Goal: Task Accomplishment & Management: Use online tool/utility

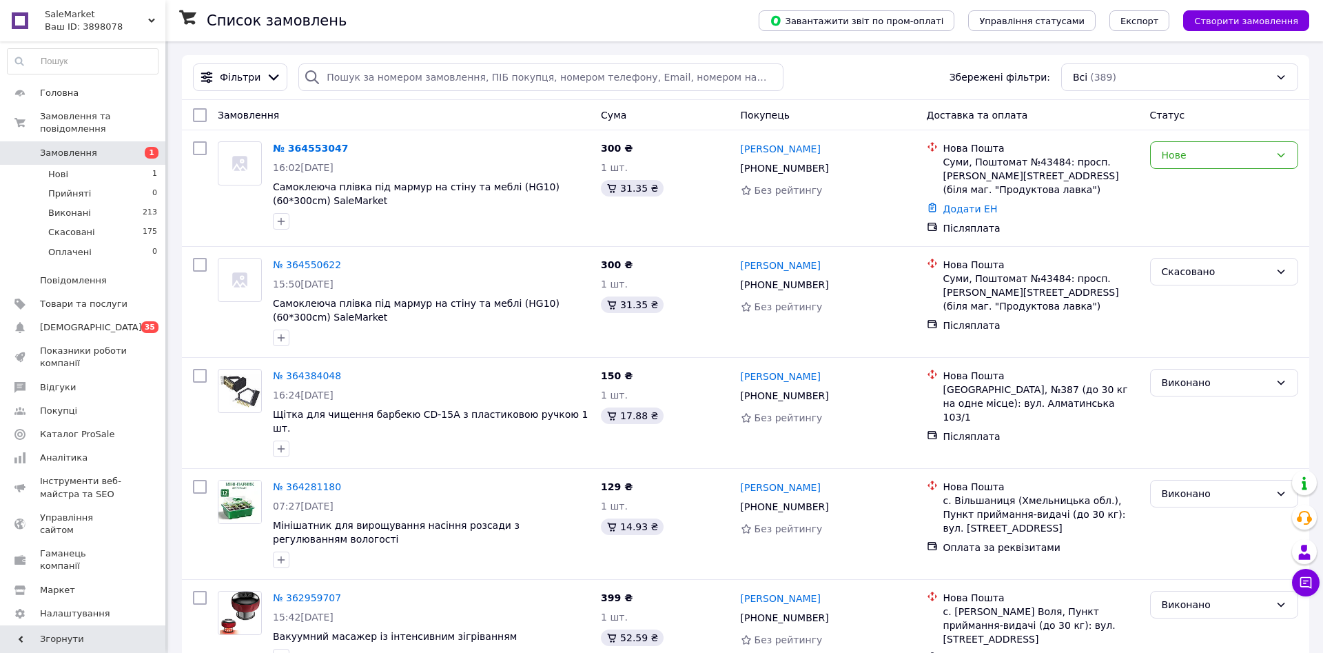
click at [120, 147] on span "Замовлення" at bounding box center [84, 153] width 88 height 12
click at [91, 298] on span "Товари та послуги" at bounding box center [84, 304] width 88 height 12
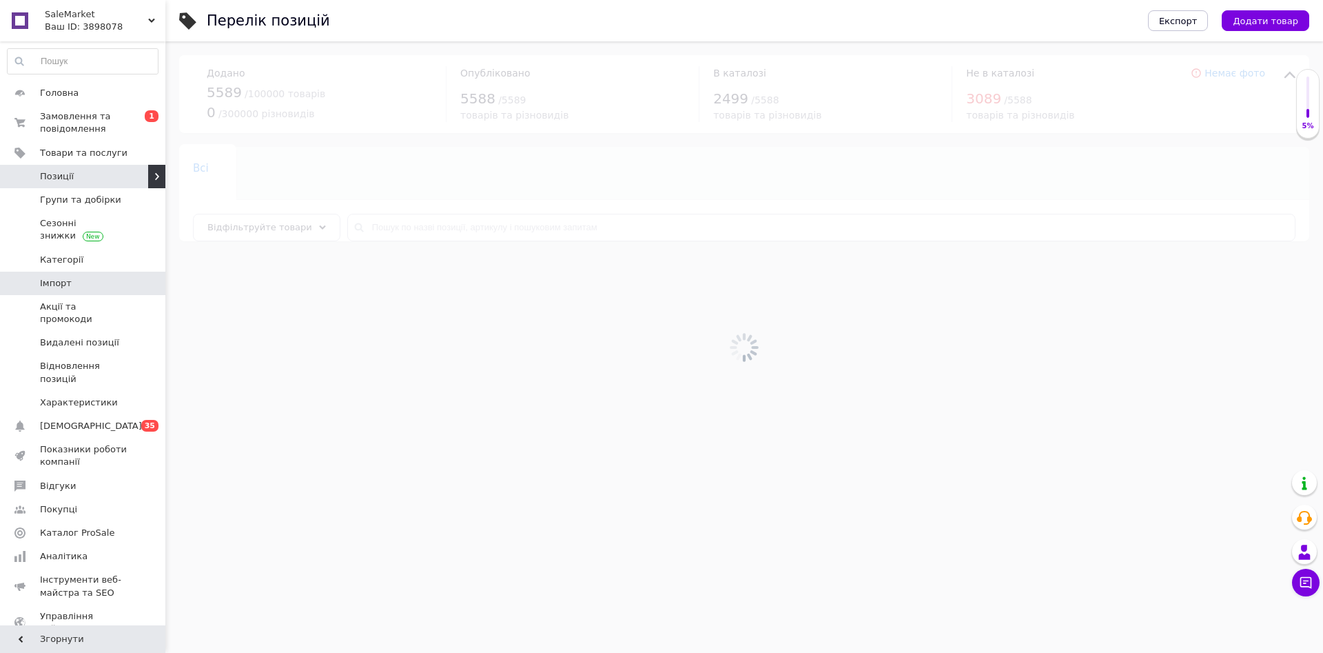
click at [96, 274] on link "Імпорт" at bounding box center [82, 283] width 165 height 23
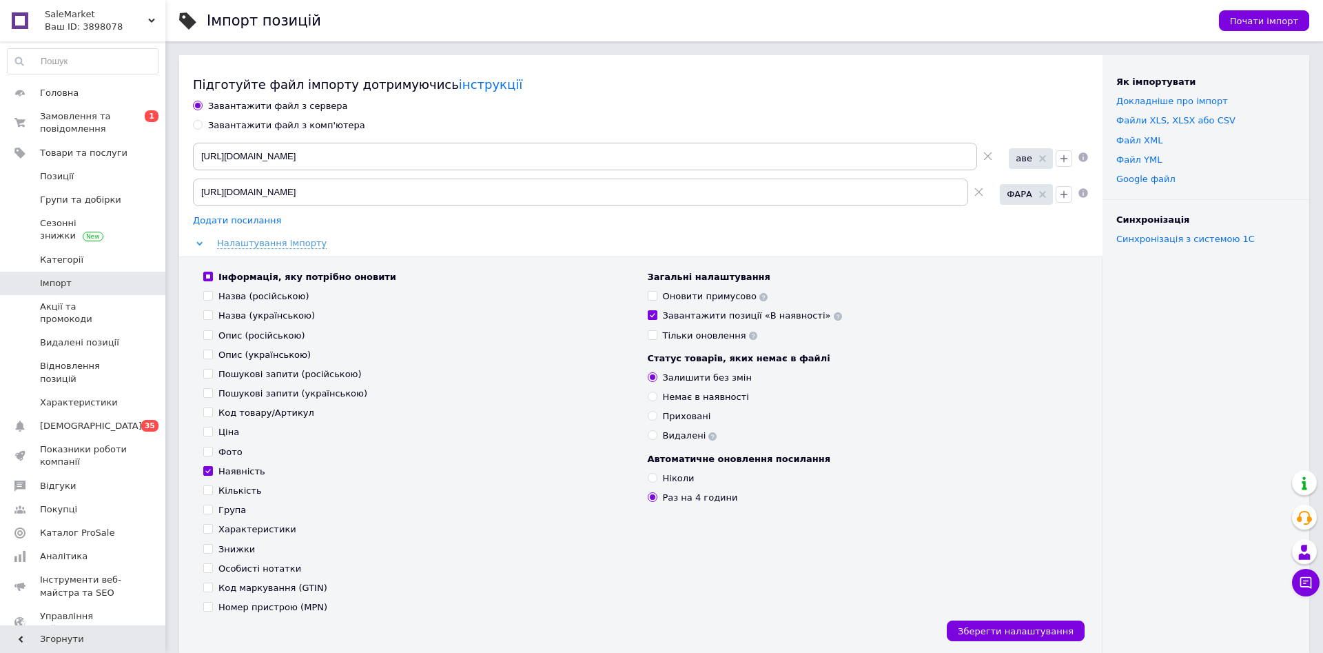
click at [234, 221] on span "Додати посилання" at bounding box center [237, 220] width 88 height 11
radio input "true"
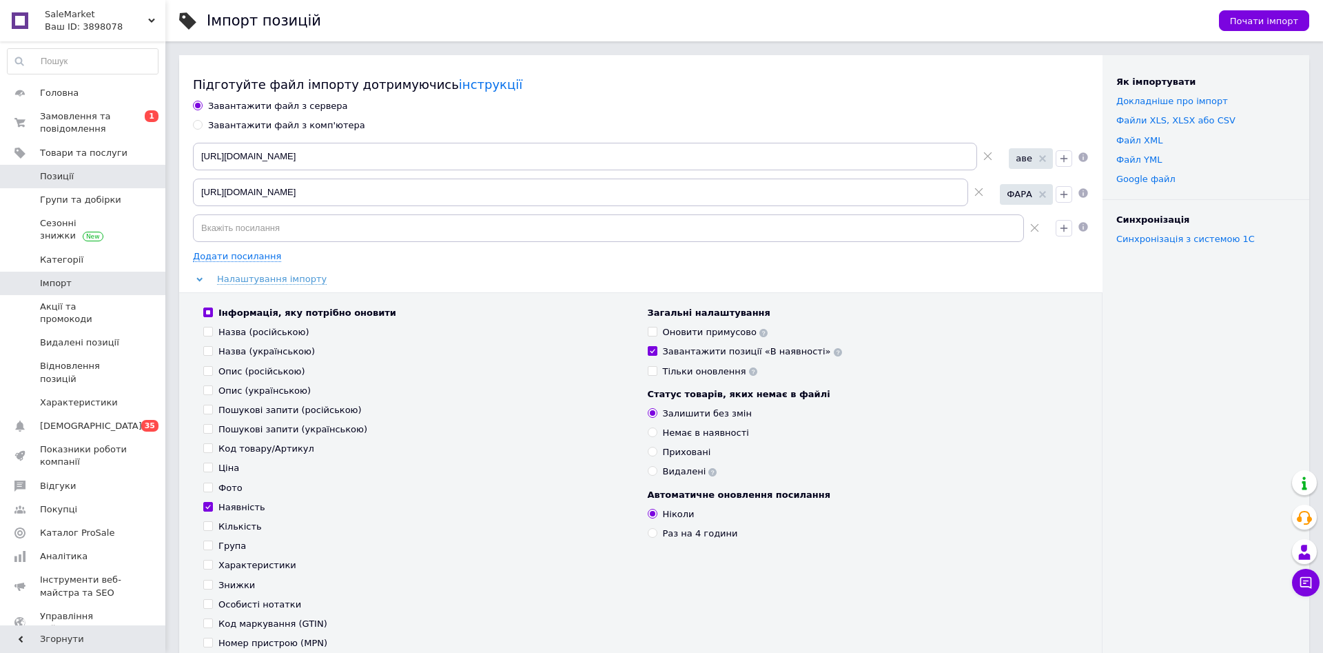
click at [92, 170] on span "Позиції" at bounding box center [84, 176] width 88 height 12
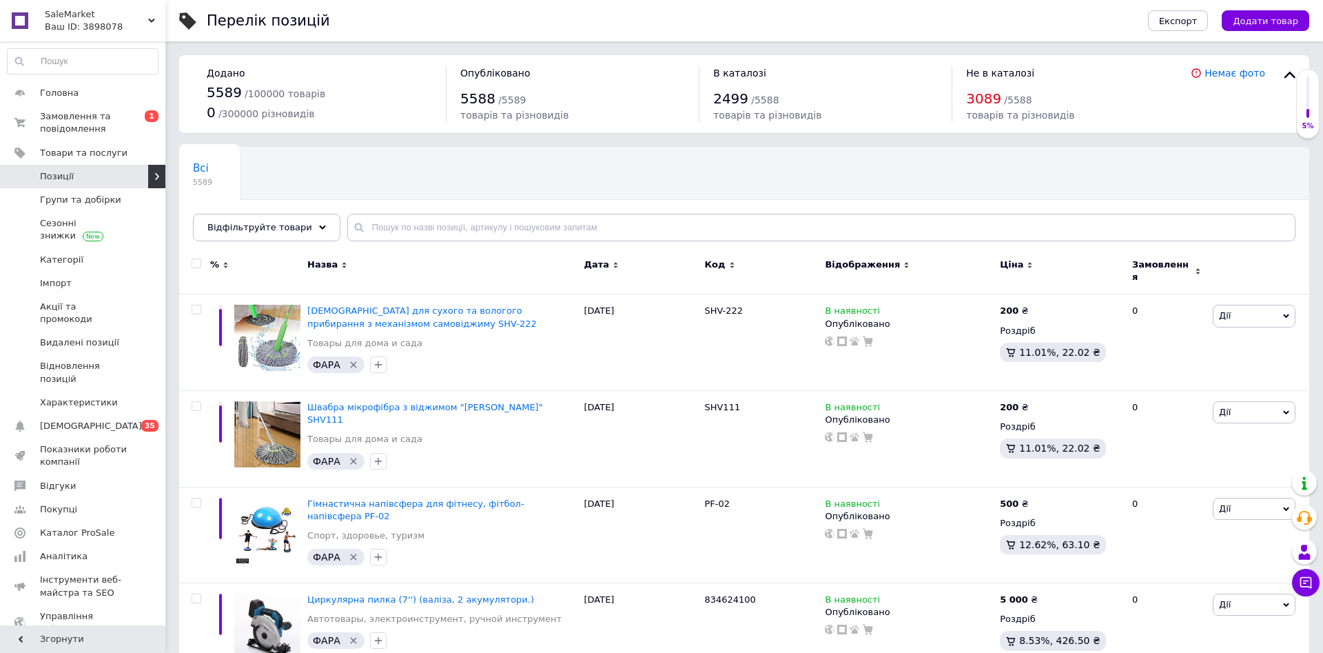
click at [128, 170] on span at bounding box center [146, 176] width 38 height 12
click at [272, 88] on span "/ 100000 товарів" at bounding box center [285, 93] width 81 height 11
click at [95, 278] on span "Імпорт" at bounding box center [84, 283] width 88 height 12
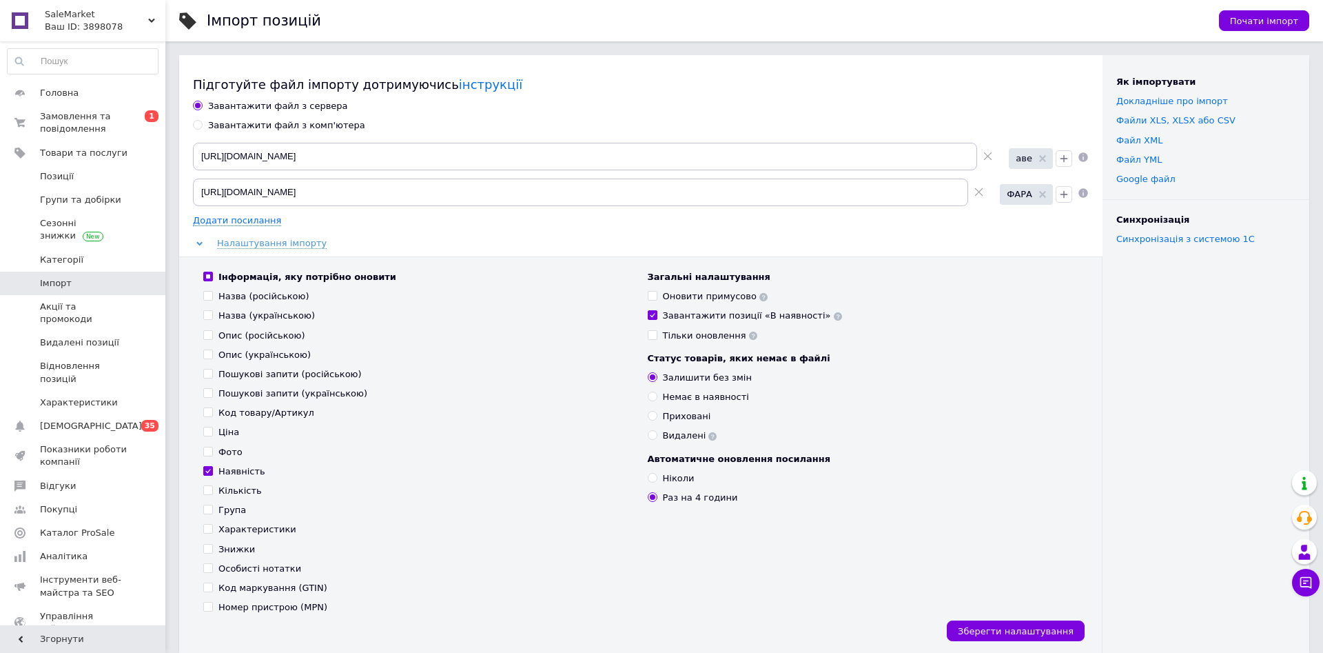
click at [879, 329] on div "Загальні налаштування [PERSON_NAME] примусово Завантажити позиції «В наявності»…" at bounding box center [863, 306] width 431 height 71
click at [245, 216] on span "Додати посилання" at bounding box center [237, 220] width 88 height 11
radio input "true"
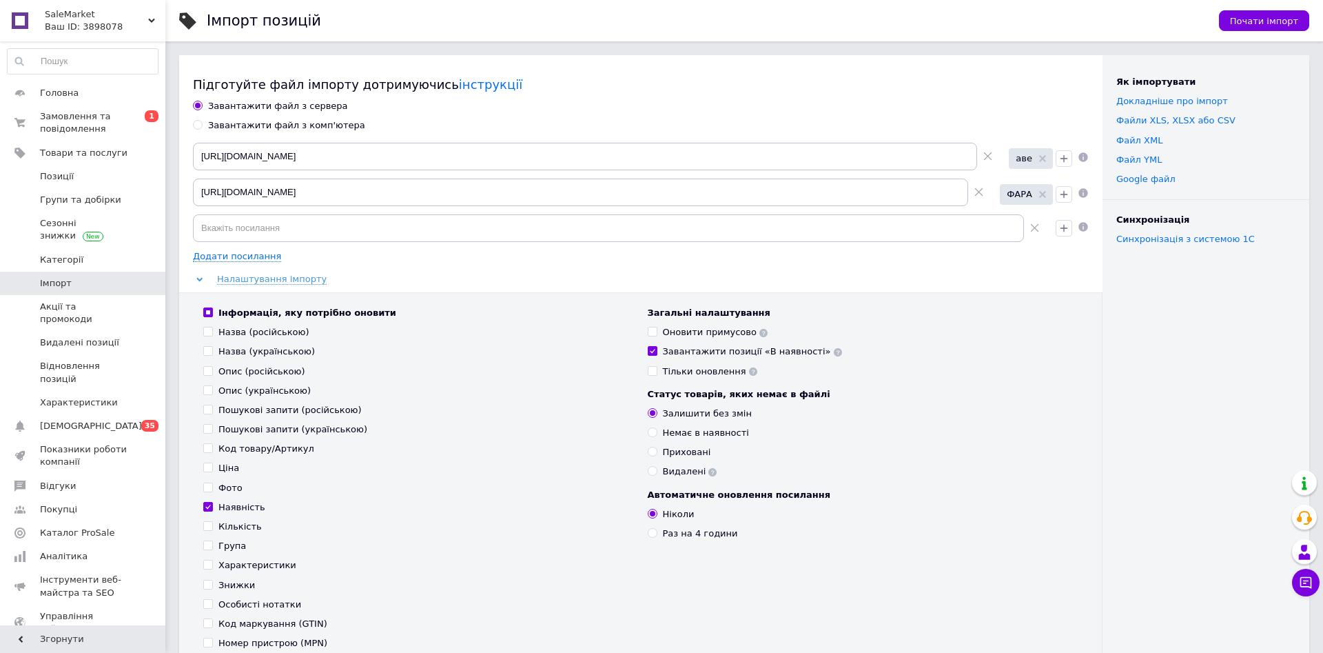
click at [874, 580] on div "Загальні налаштування Оновити примусово Завантажити позиції «В наявності» Тільк…" at bounding box center [863, 478] width 445 height 343
click at [331, 228] on input at bounding box center [608, 228] width 831 height 28
paste input "[URL][DOMAIN_NAME]"
type input "[URL][DOMAIN_NAME]"
click at [654, 347] on input "Завантажити позиції «В наявності»" at bounding box center [652, 350] width 9 height 9
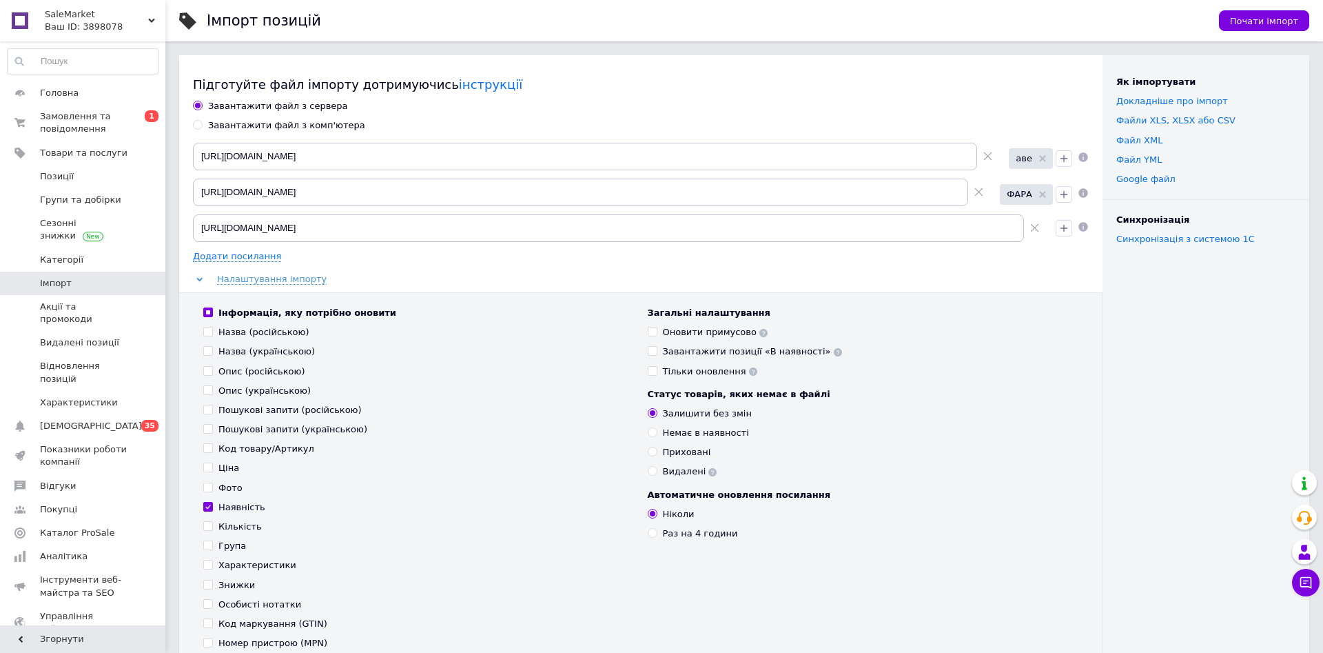
checkbox input "false"
click at [881, 227] on icon "button" at bounding box center [1064, 228] width 11 height 11
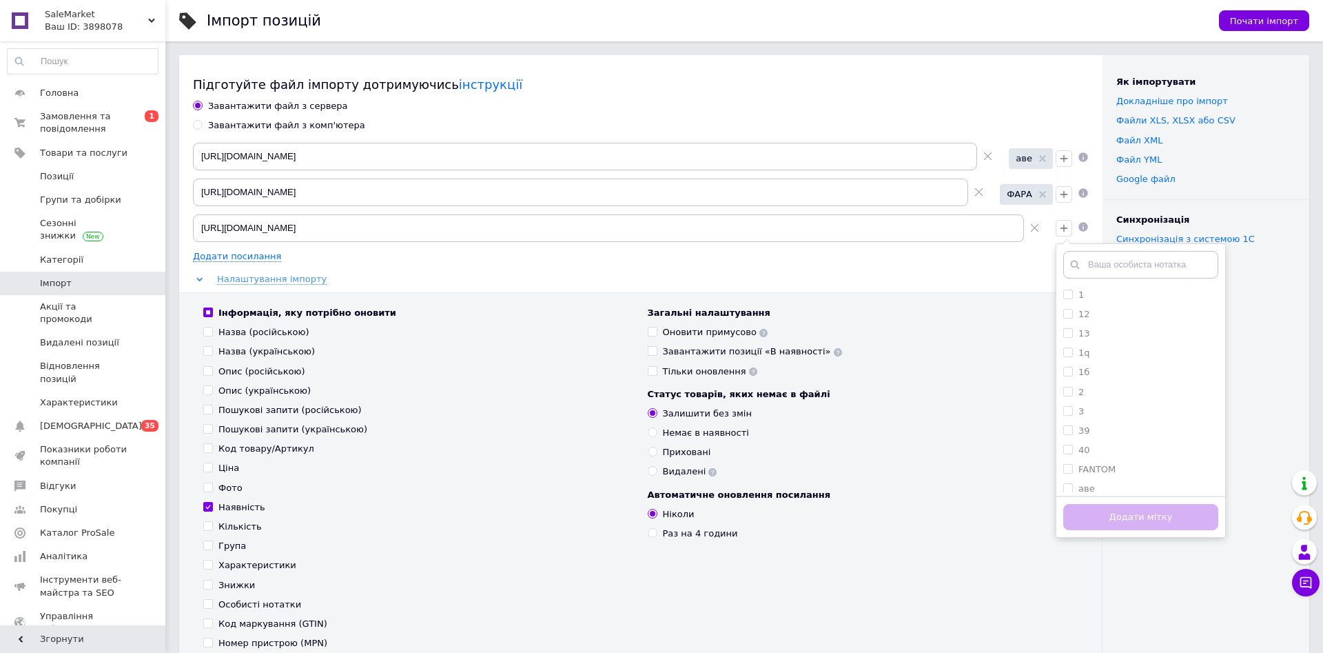
click at [881, 263] on input "text" at bounding box center [1140, 265] width 155 height 28
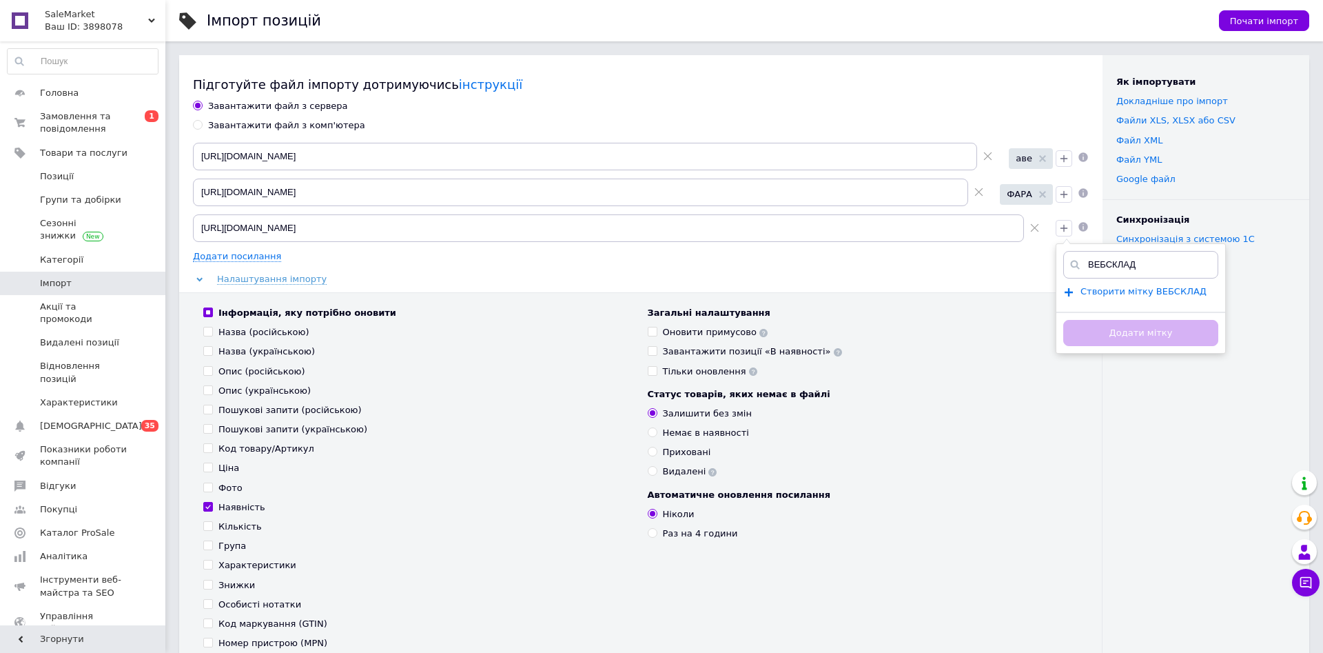
type input "ВЕБСКЛАД"
click at [881, 290] on span "Створити мітку ВЕБСКЛАД" at bounding box center [1144, 291] width 126 height 11
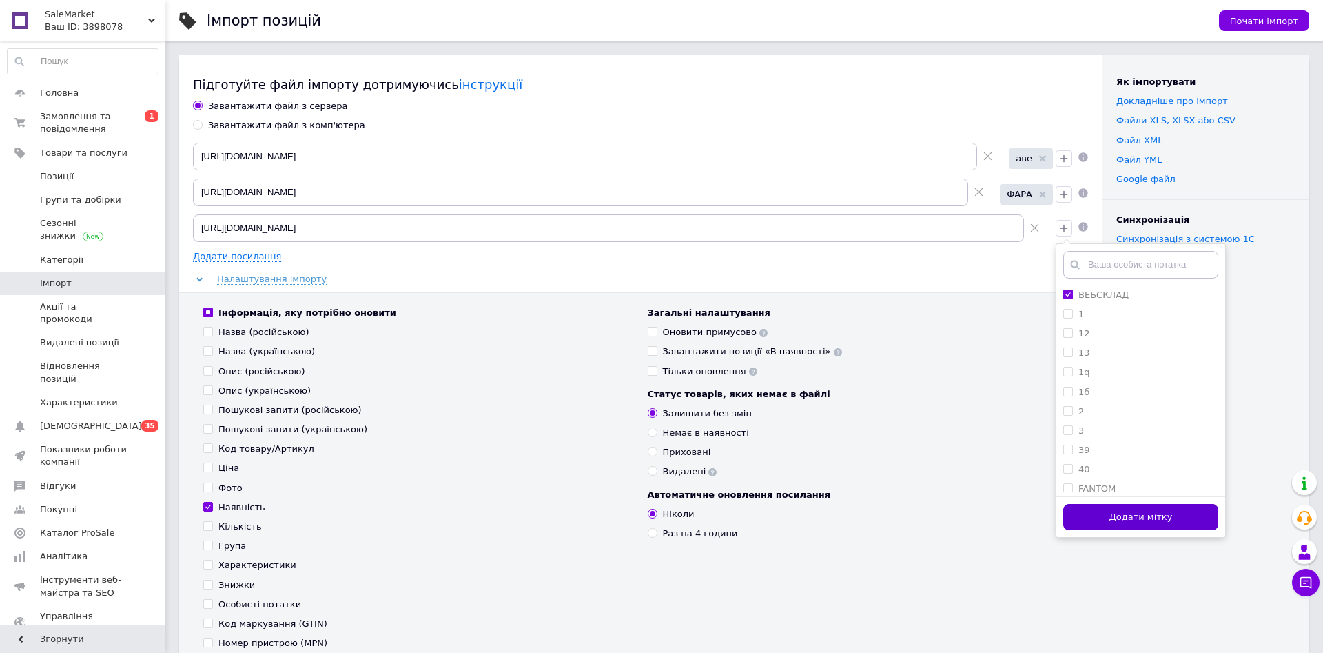
click at [881, 525] on button "Додати мітку" at bounding box center [1140, 517] width 155 height 27
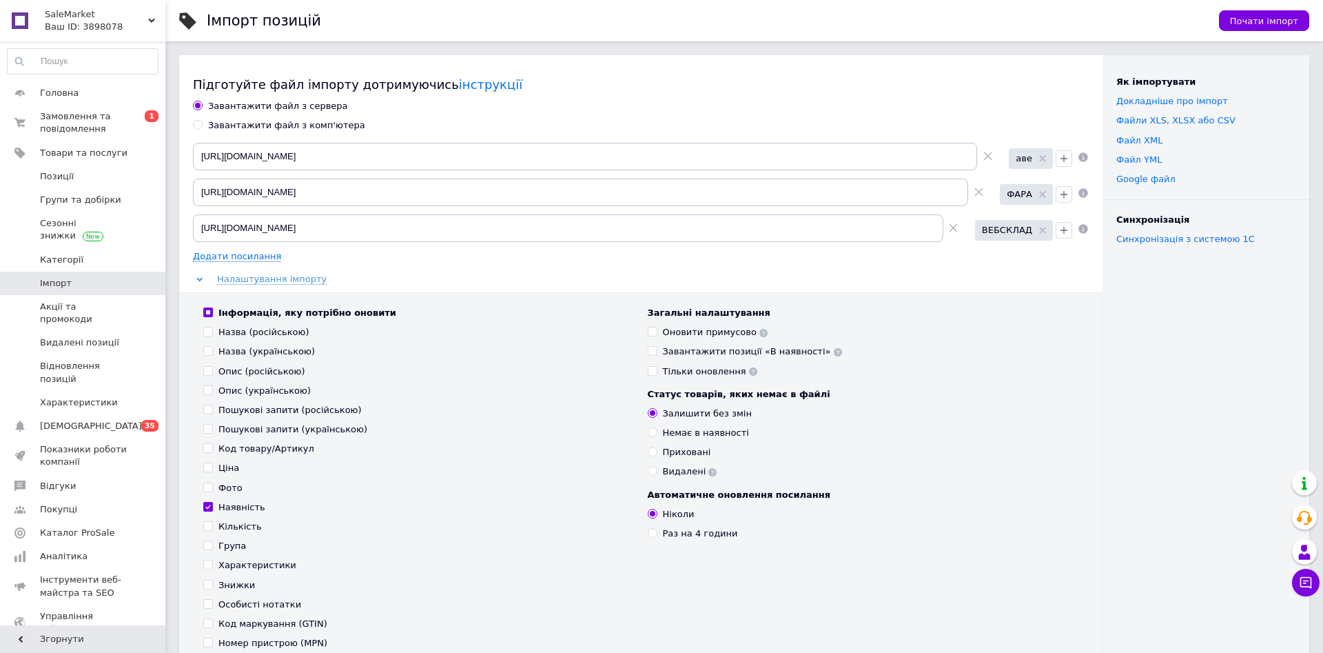
click at [881, 343] on div "Загальні налаштування [PERSON_NAME] примусово Завантажити позиції «В наявності»…" at bounding box center [863, 342] width 431 height 71
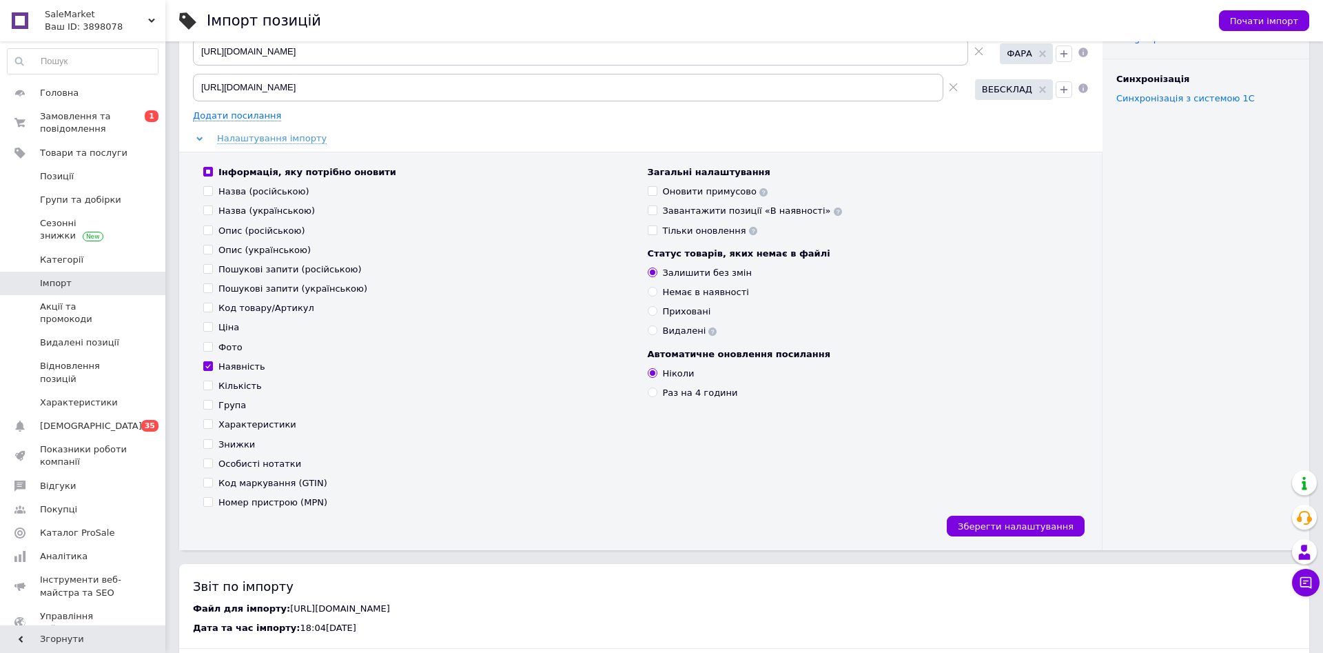
scroll to position [211, 0]
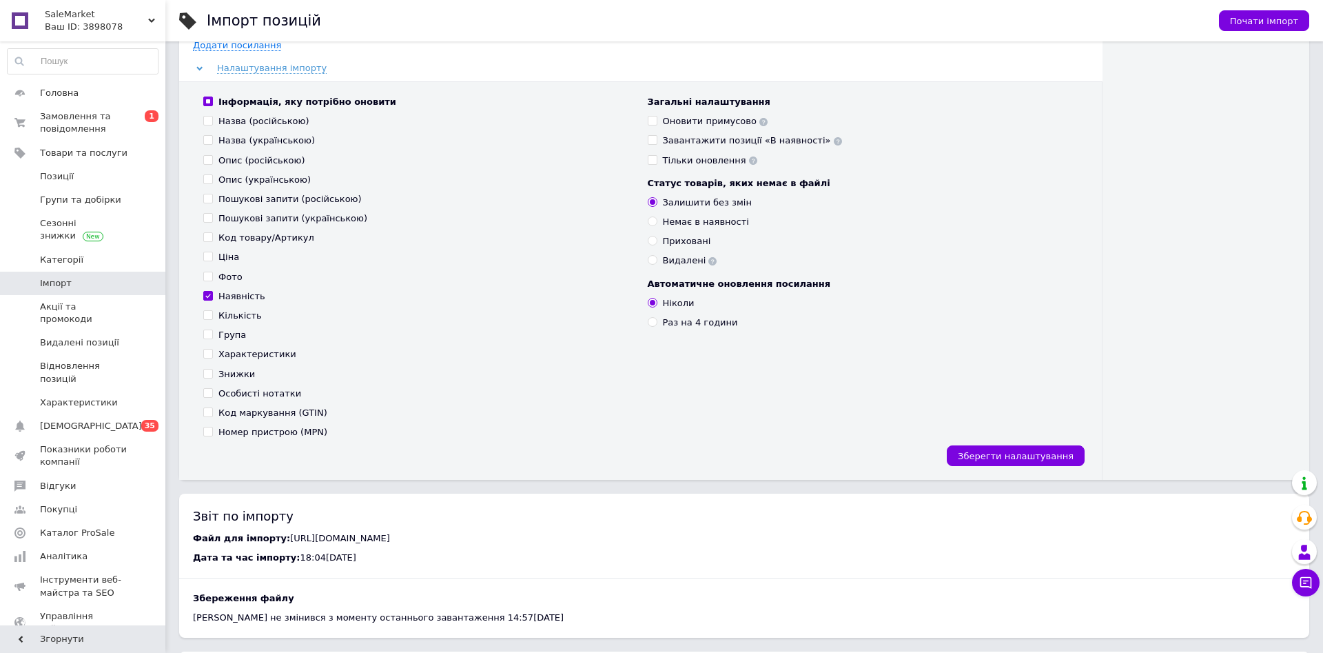
click at [650, 325] on input "Раз на 4 години" at bounding box center [652, 321] width 9 height 9
radio input "true"
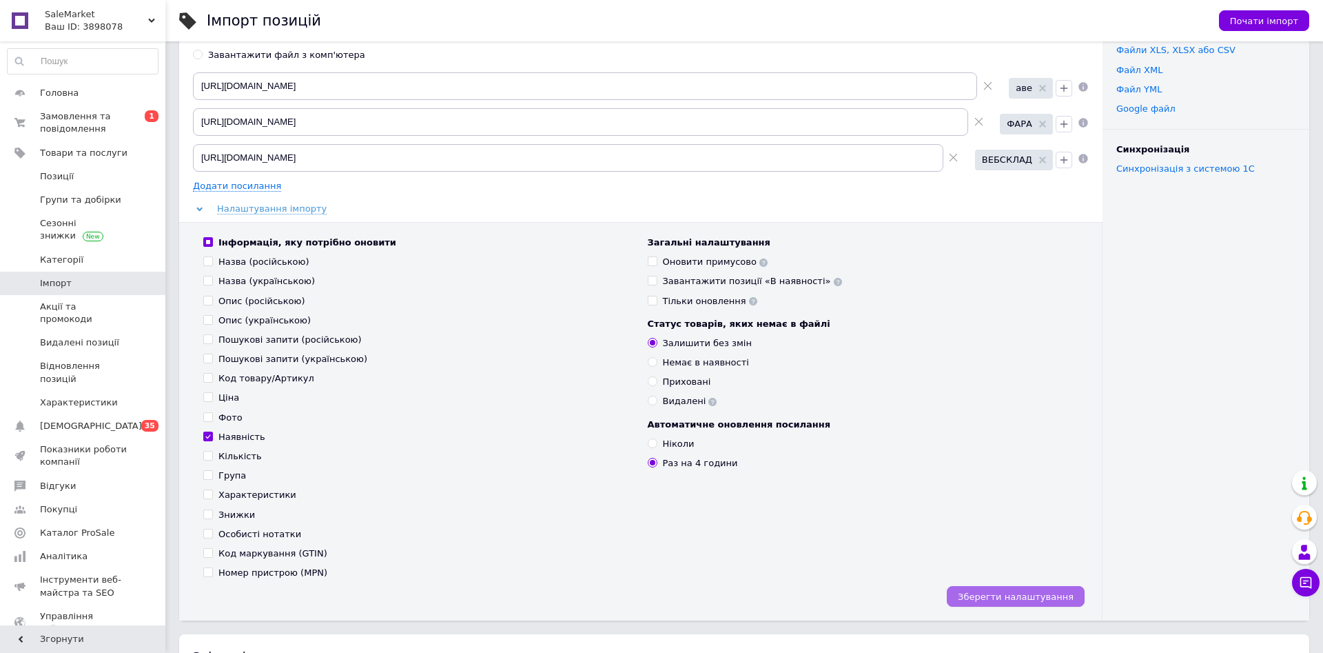
click at [881, 580] on span "Зберегти налаштування" at bounding box center [1016, 596] width 116 height 10
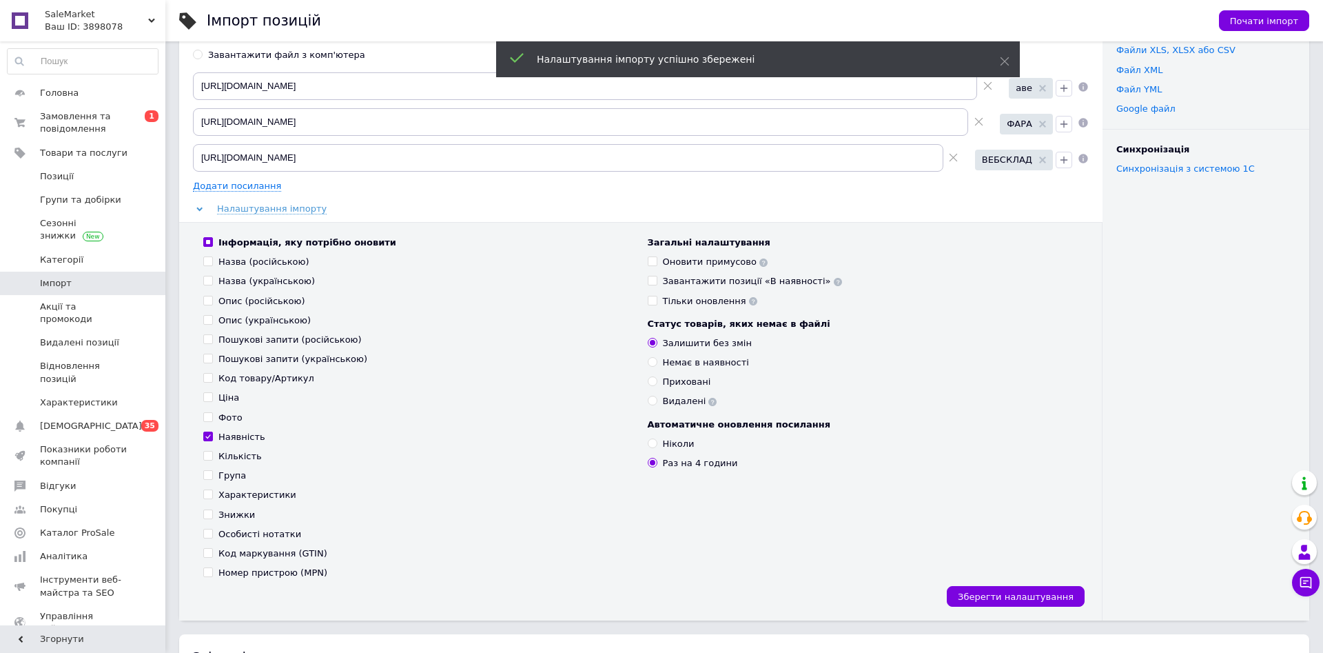
scroll to position [0, 0]
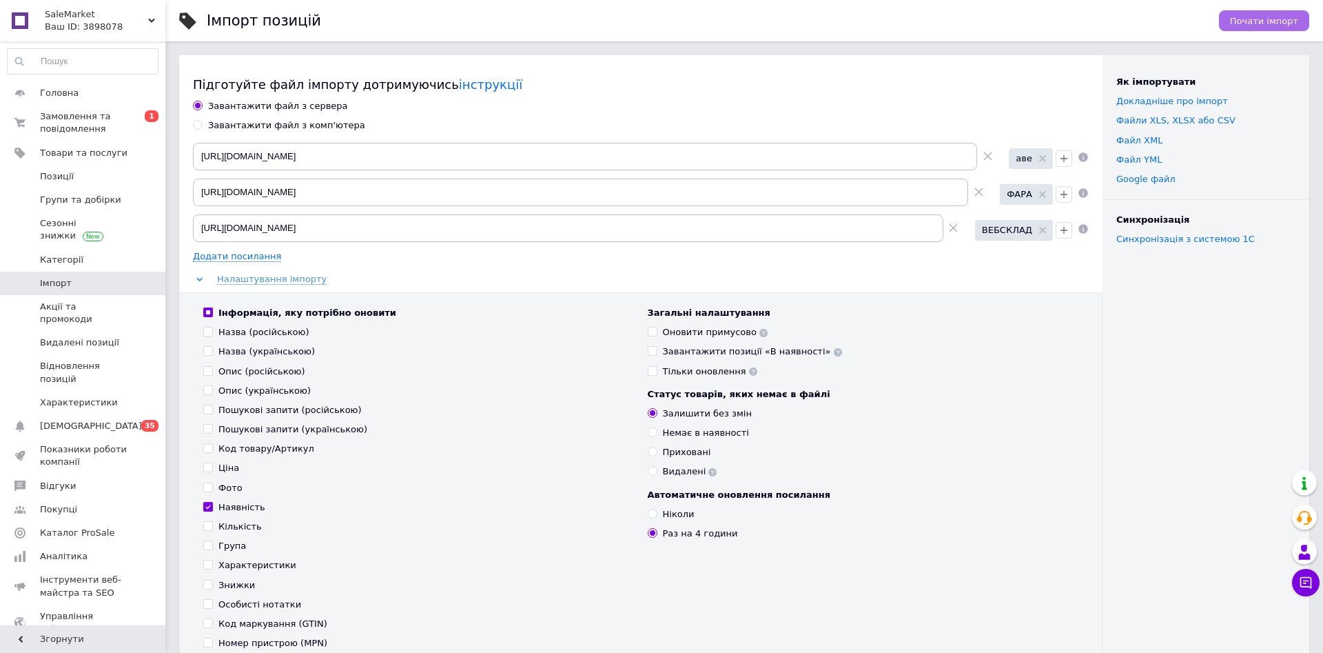
click at [881, 16] on span "Почати імпорт" at bounding box center [1264, 21] width 68 height 10
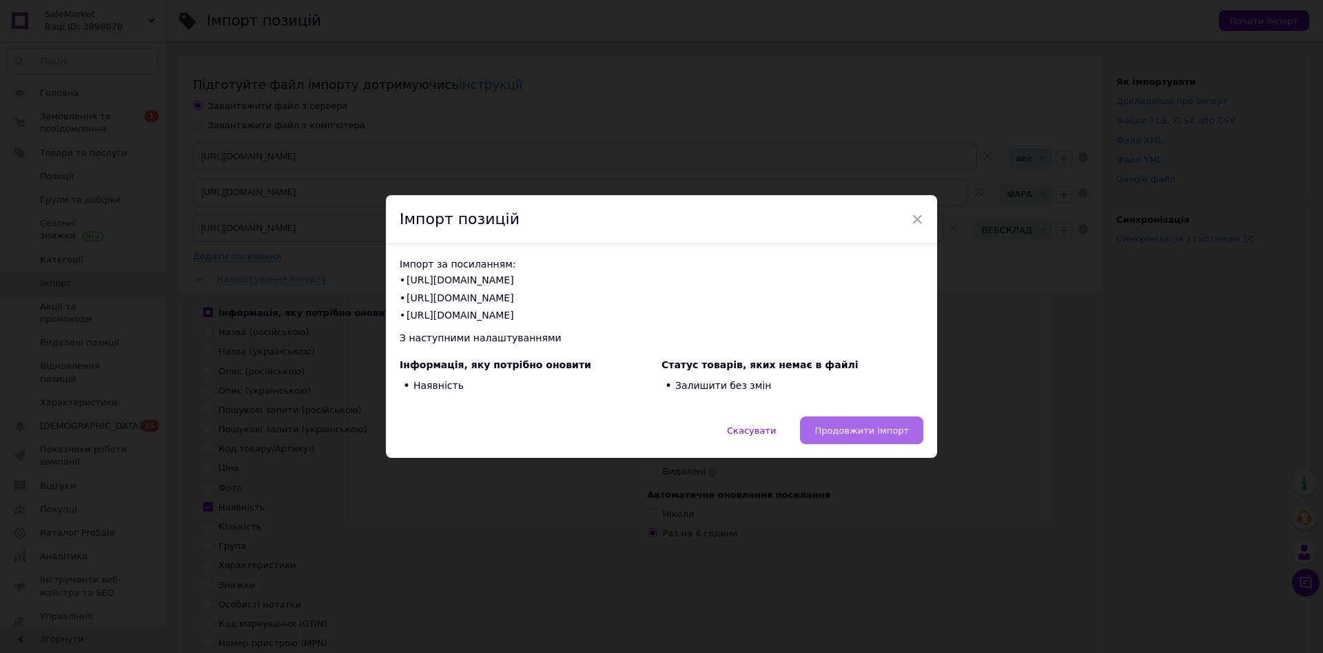
click at [842, 435] on span "Продовжити імпорт" at bounding box center [862, 430] width 94 height 10
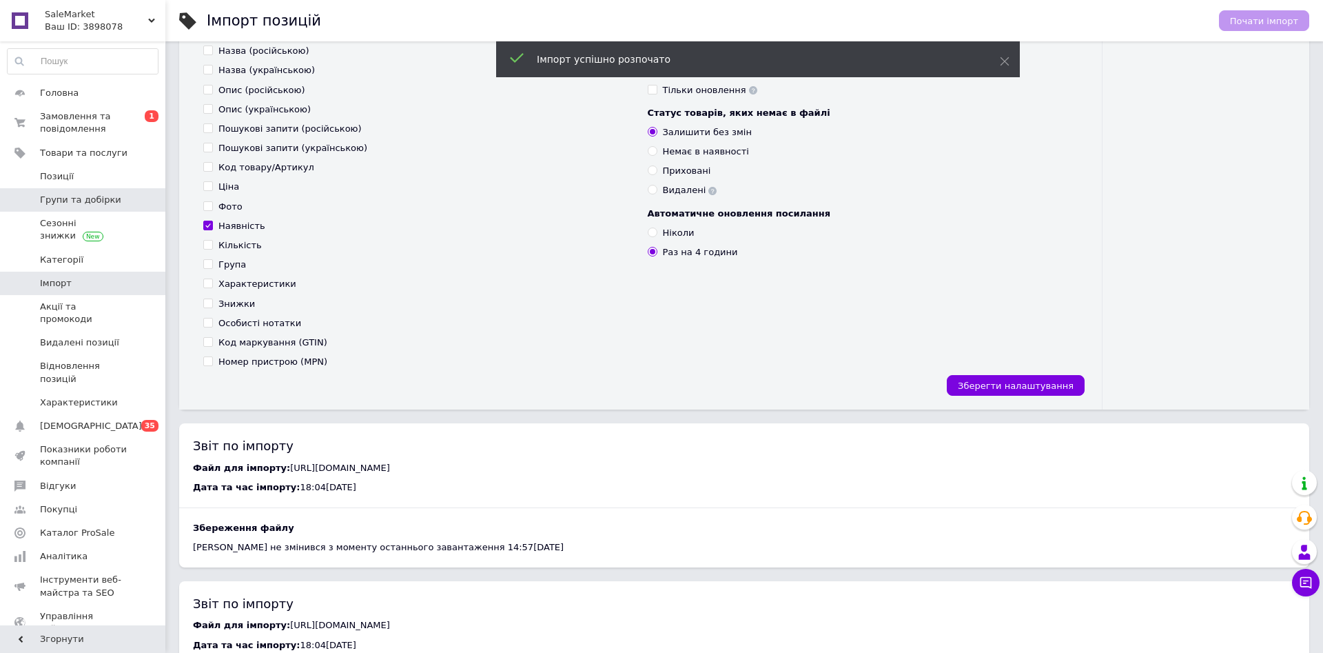
scroll to position [211, 0]
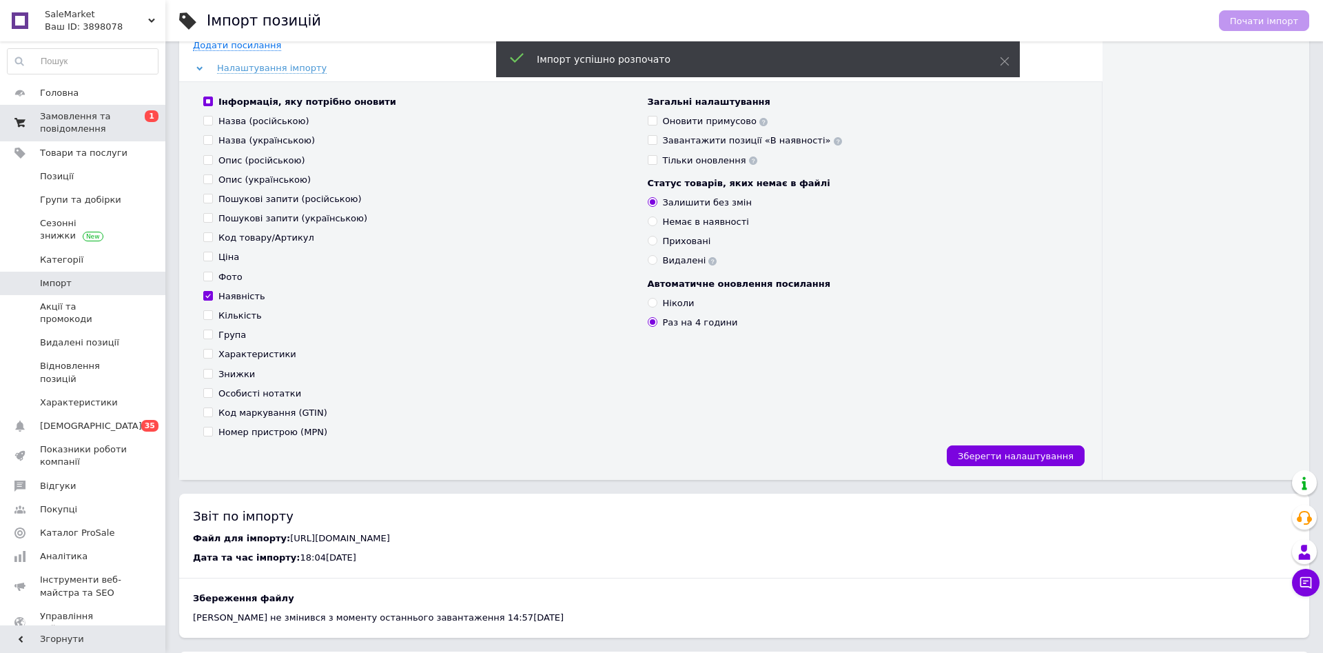
click at [31, 117] on span at bounding box center [20, 122] width 40 height 25
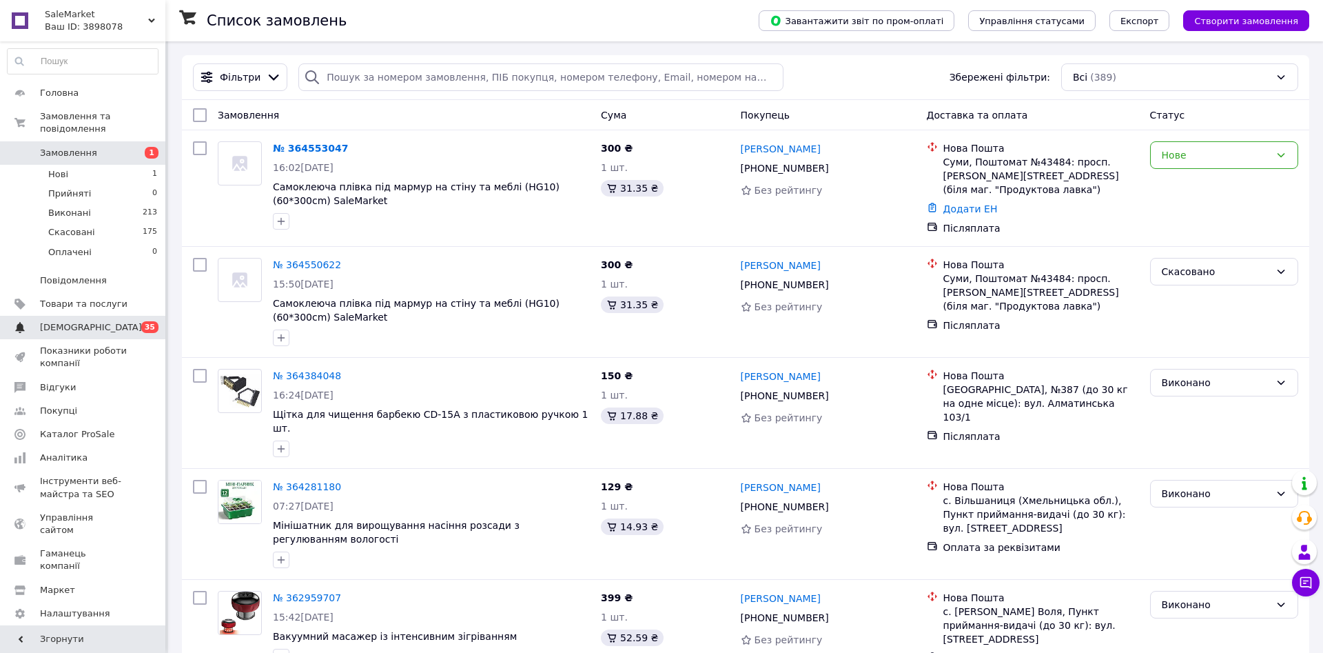
click at [99, 321] on span "[DEMOGRAPHIC_DATA]" at bounding box center [84, 327] width 88 height 12
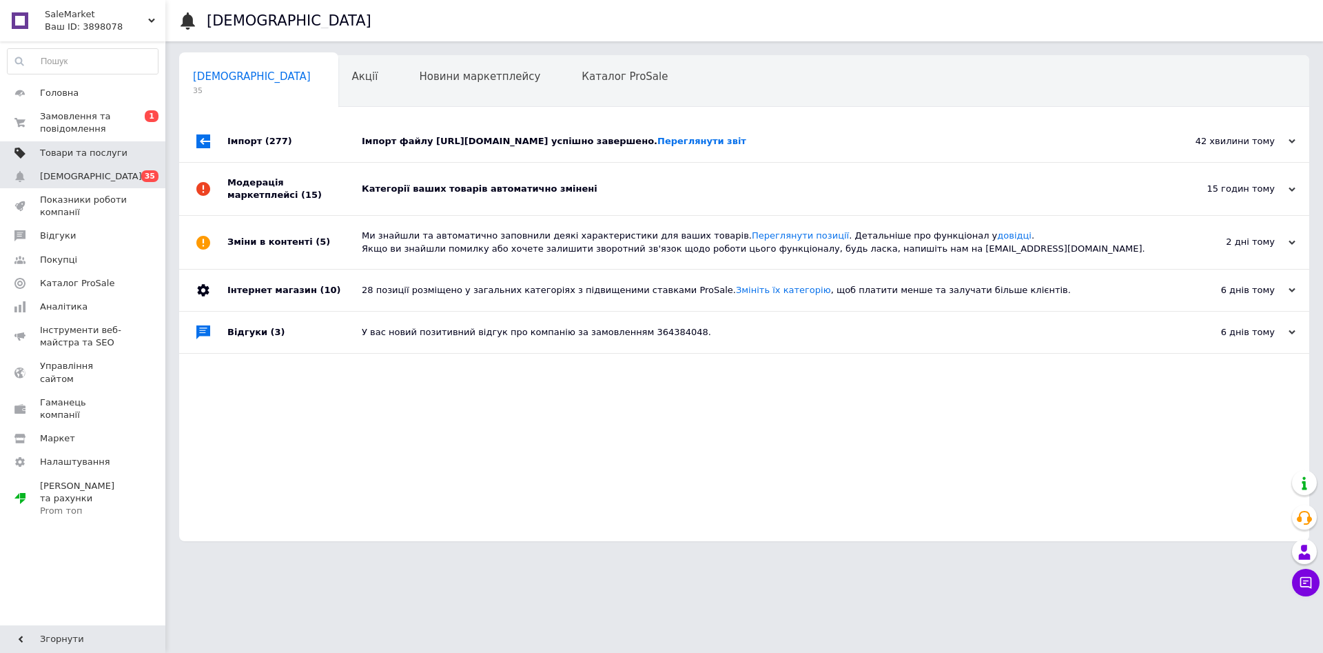
click at [83, 156] on span "Товари та послуги" at bounding box center [84, 153] width 88 height 12
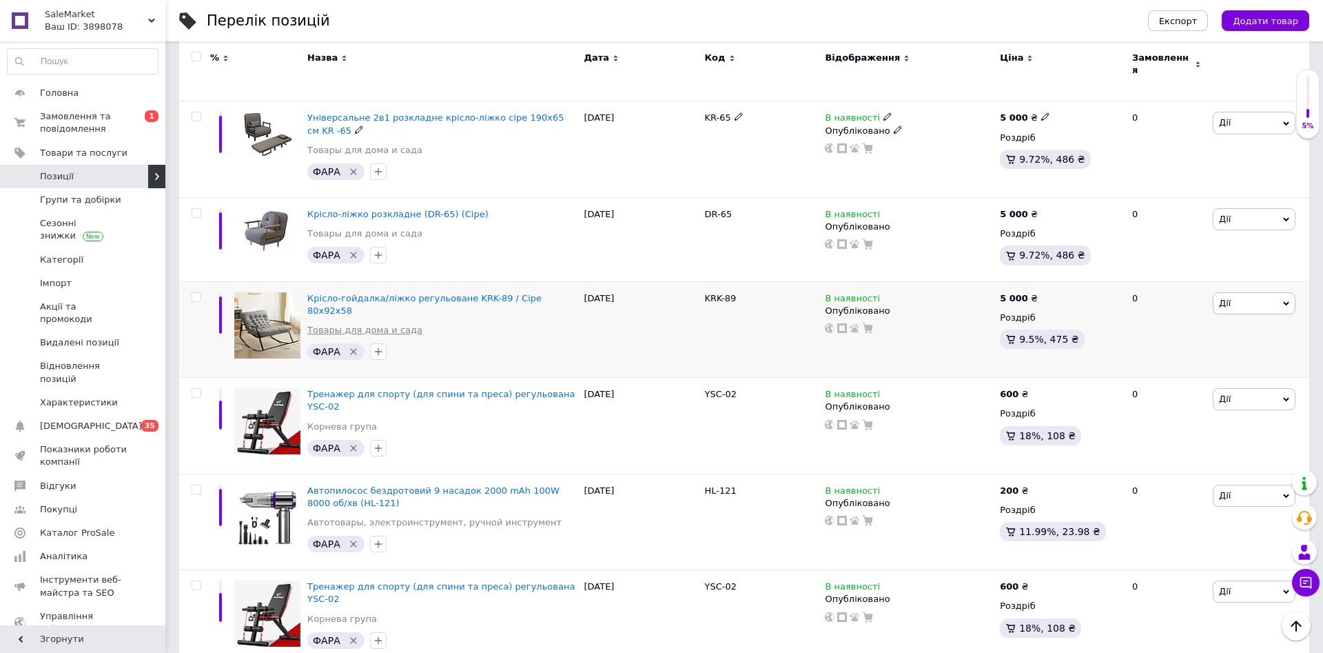
scroll to position [1478, 0]
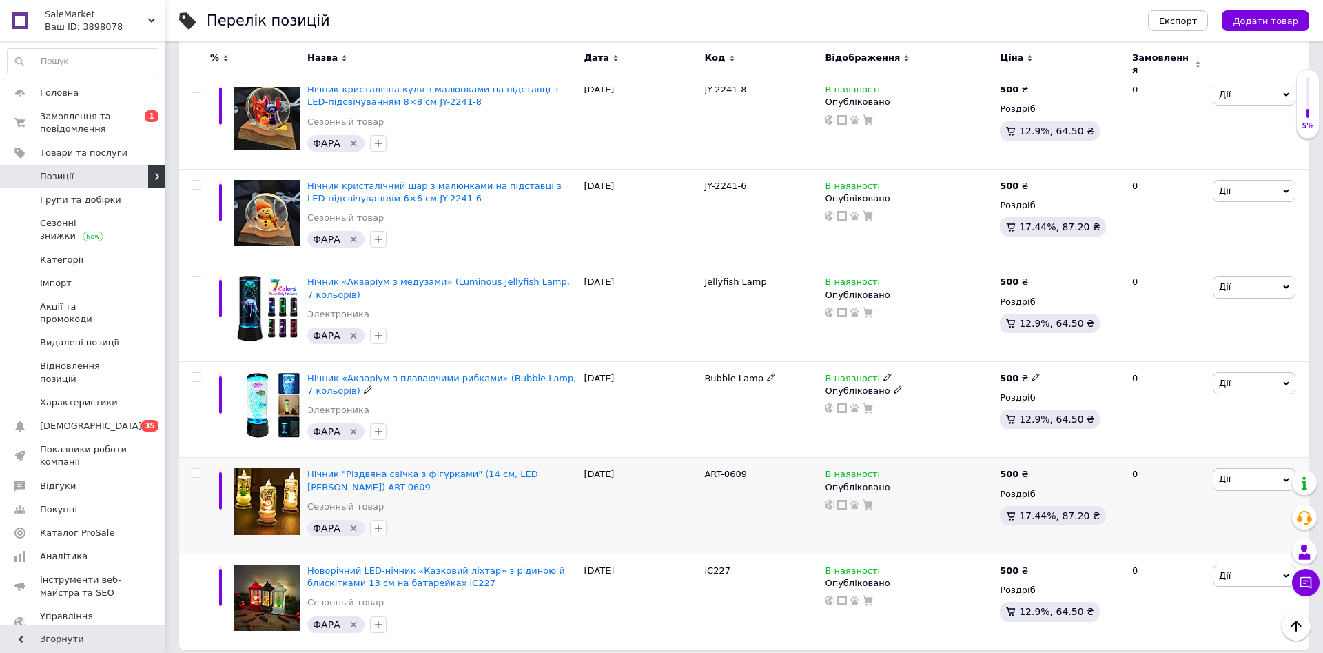
scroll to position [1547, 0]
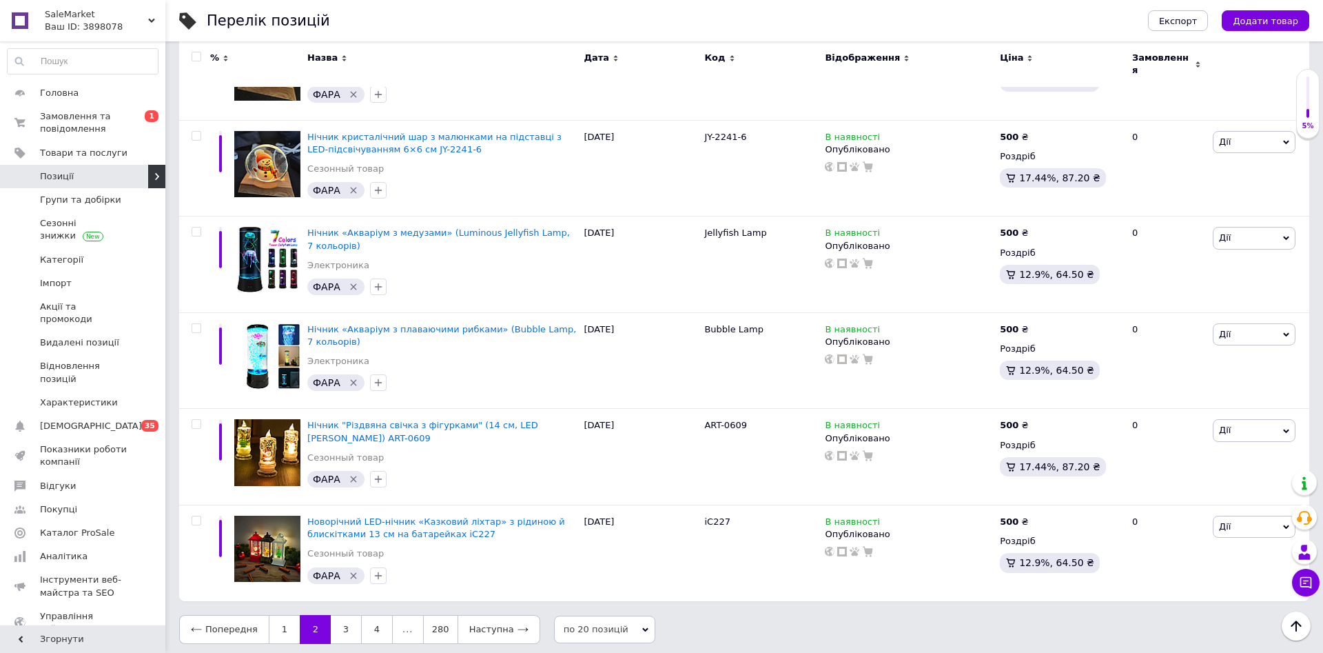
click at [609, 580] on span "по 20 позицій" at bounding box center [604, 629] width 101 height 28
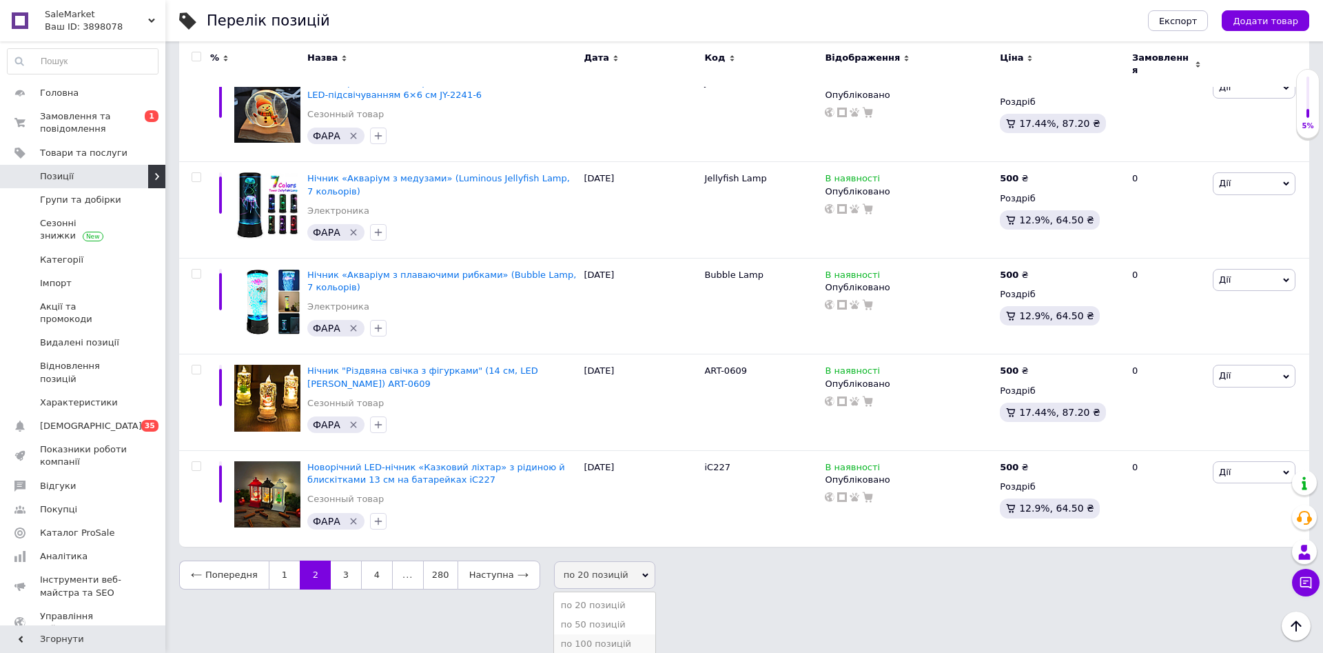
click at [591, 580] on li "по 100 позицій" at bounding box center [604, 643] width 101 height 19
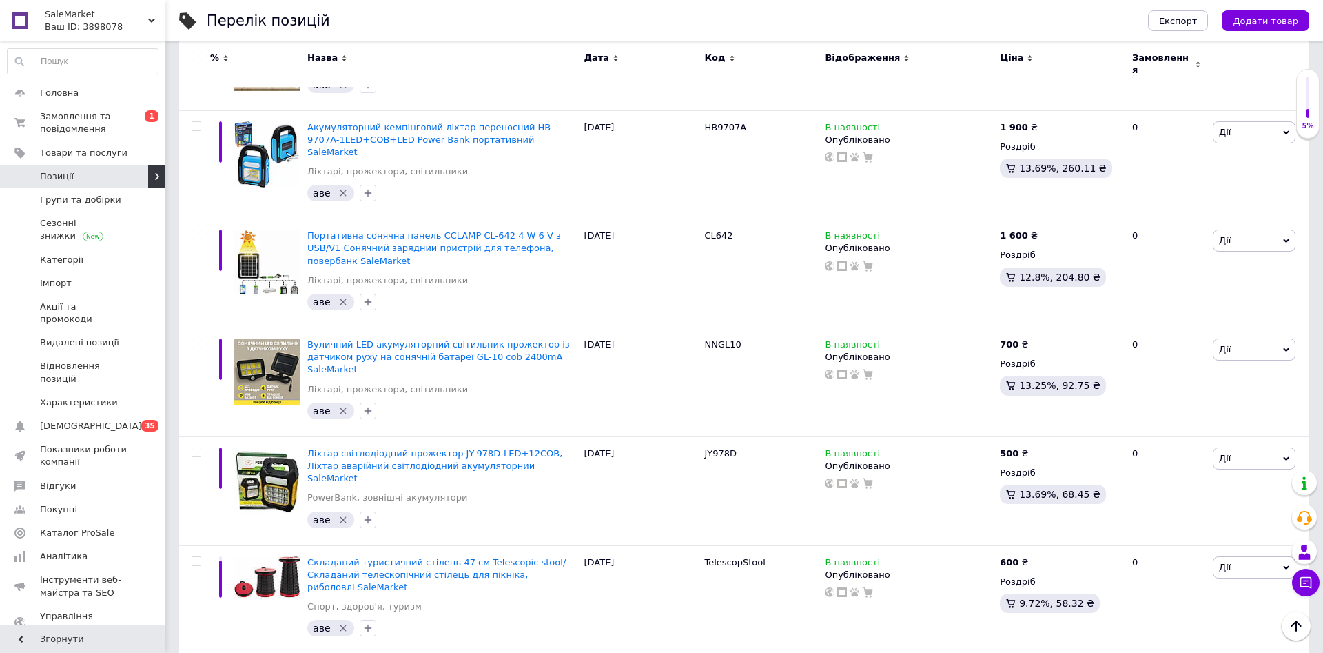
scroll to position [8984, 0]
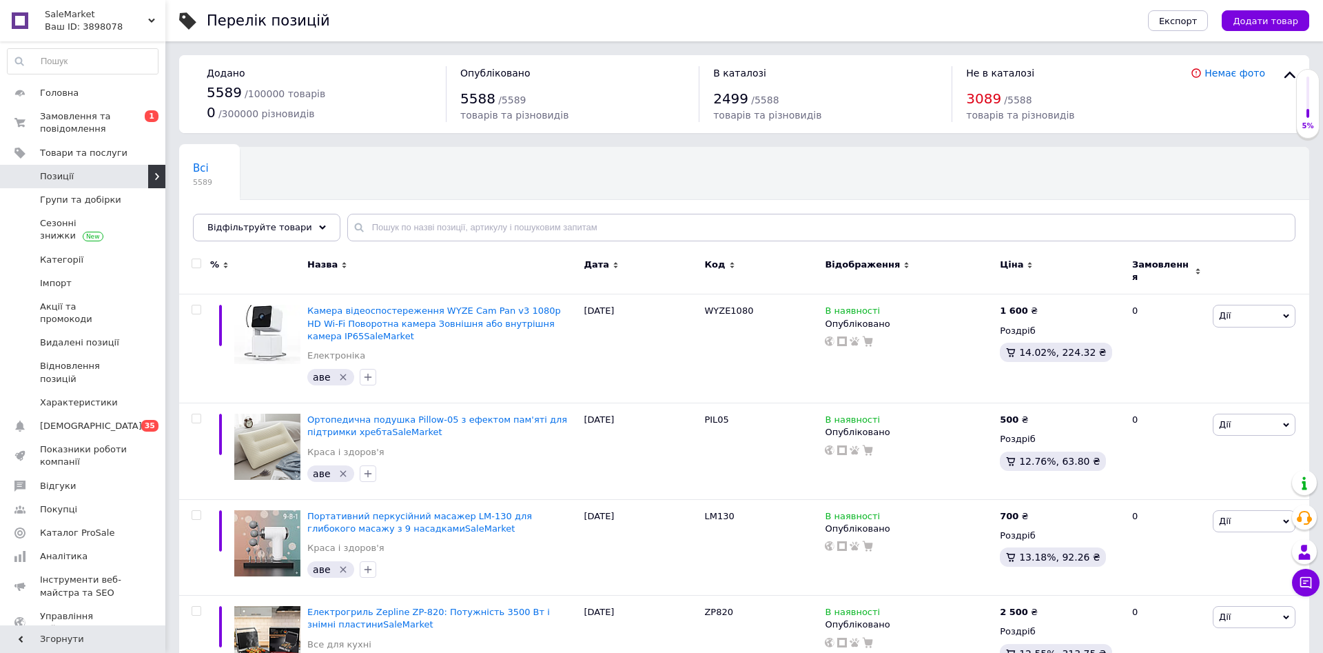
click at [127, 438] on link "Показники роботи компанії" at bounding box center [82, 456] width 165 height 36
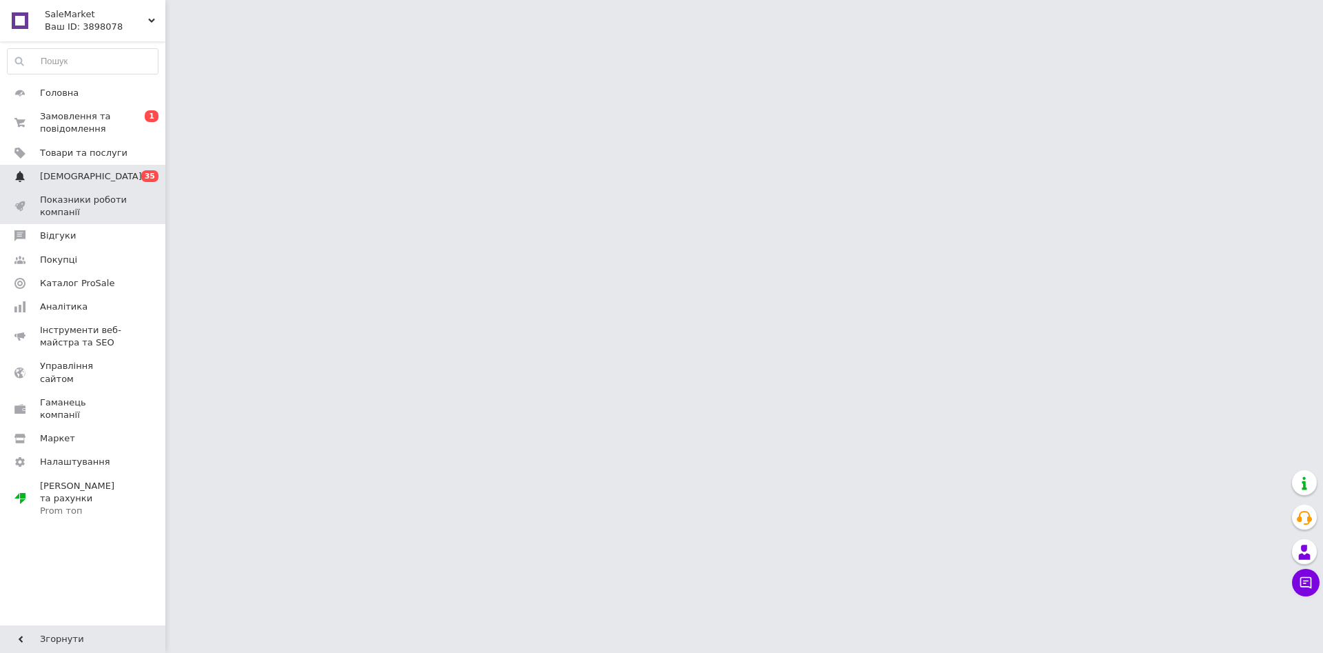
click at [110, 172] on span "[DEMOGRAPHIC_DATA]" at bounding box center [84, 176] width 88 height 12
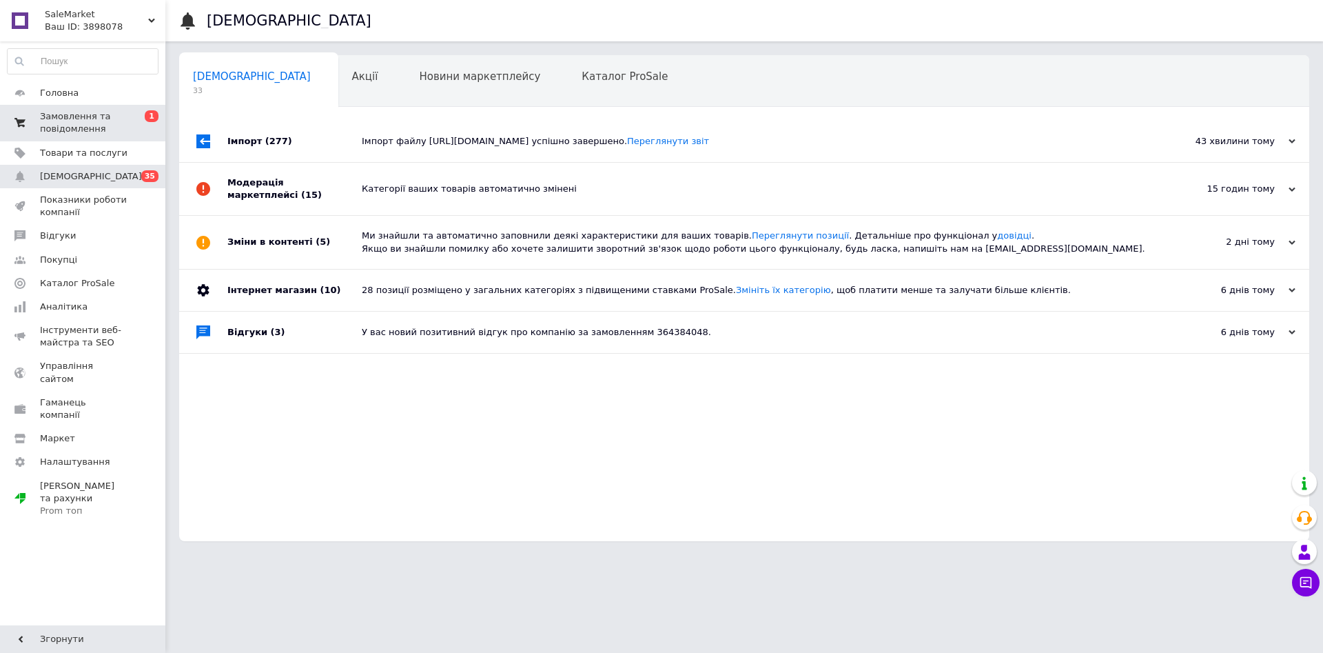
click at [139, 107] on link "Замовлення та повідомлення 0 1" at bounding box center [82, 123] width 165 height 36
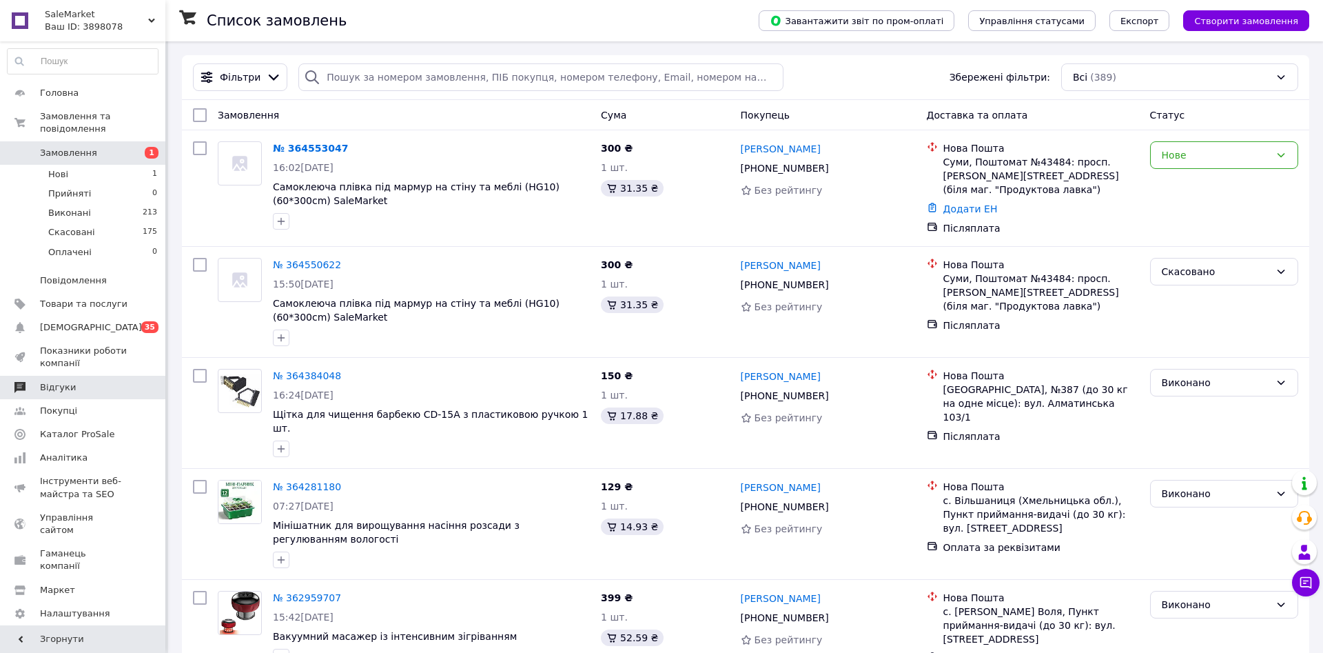
click at [86, 385] on link "Відгуки" at bounding box center [82, 387] width 165 height 23
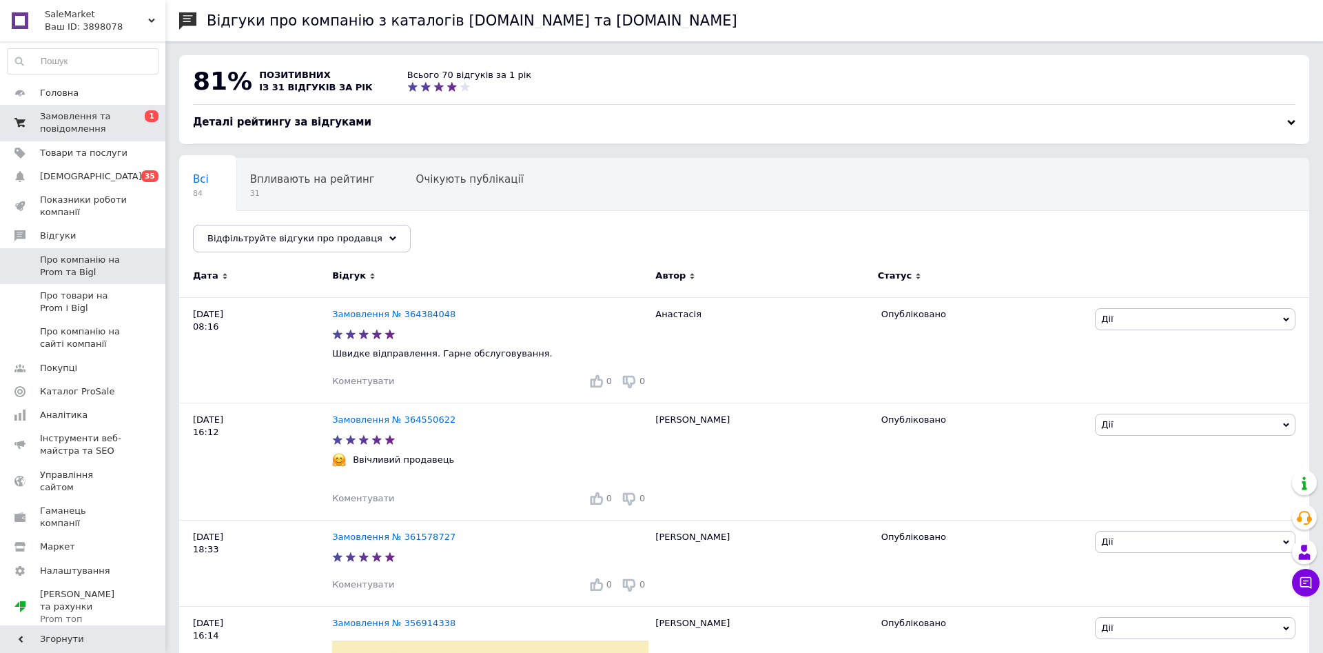
click at [141, 126] on span "0 1" at bounding box center [146, 122] width 38 height 25
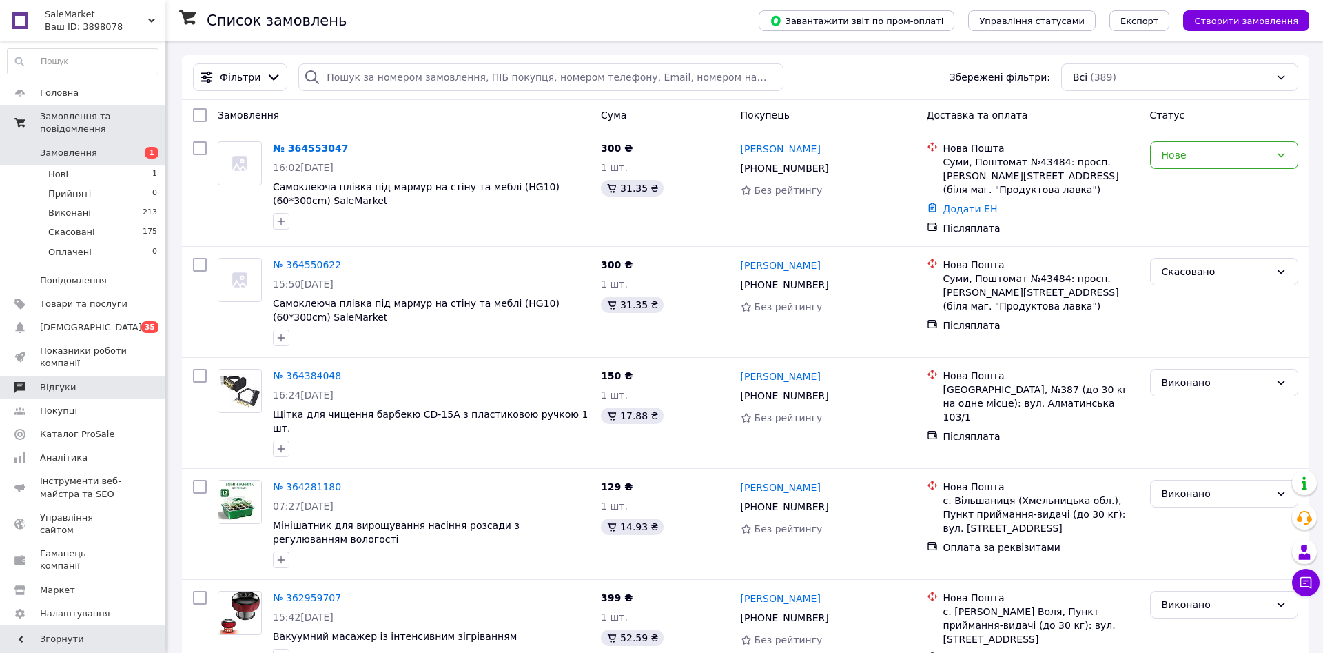
click at [93, 381] on span "Відгуки" at bounding box center [84, 387] width 88 height 12
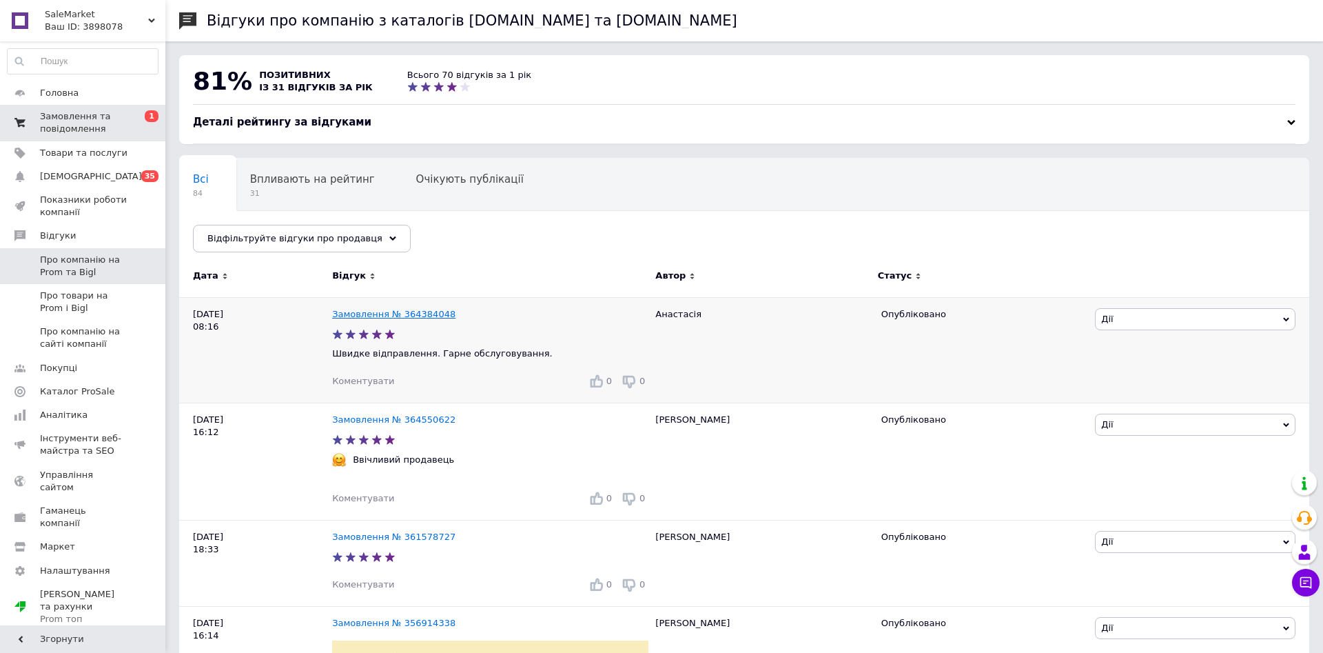
click at [392, 314] on link "Замовлення № 364384048" at bounding box center [393, 314] width 123 height 10
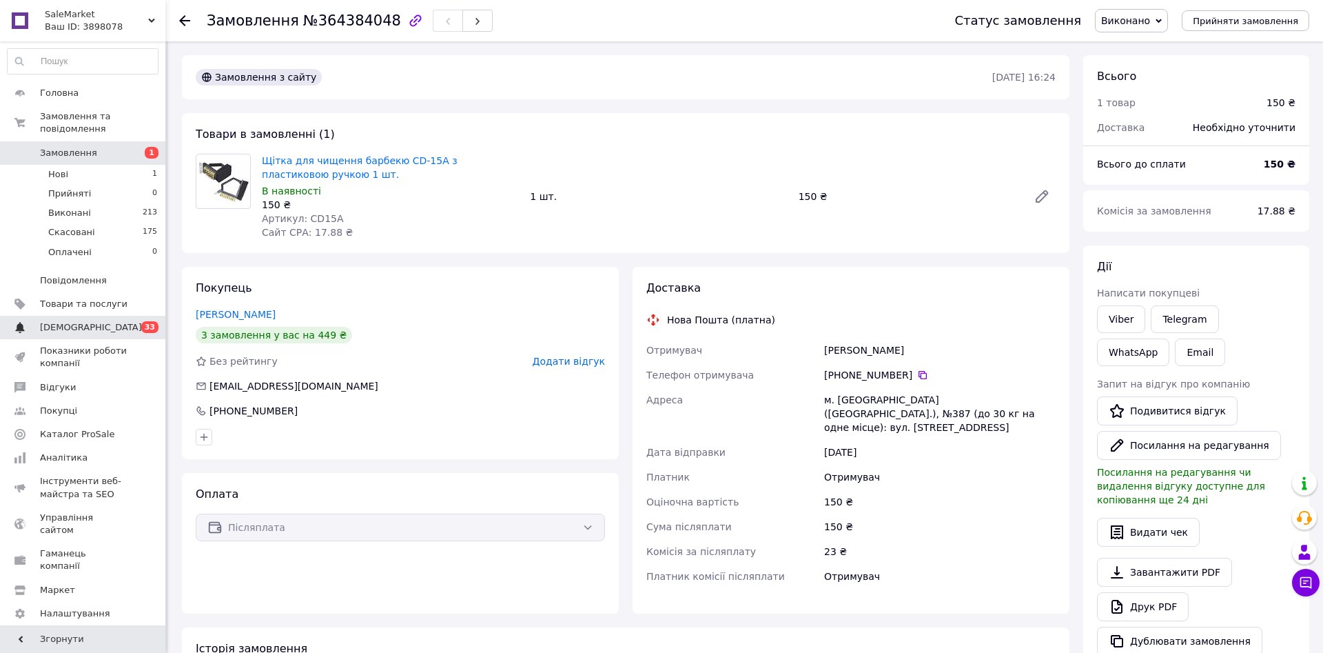
click at [101, 325] on link "[DEMOGRAPHIC_DATA] 0 33" at bounding box center [82, 327] width 165 height 23
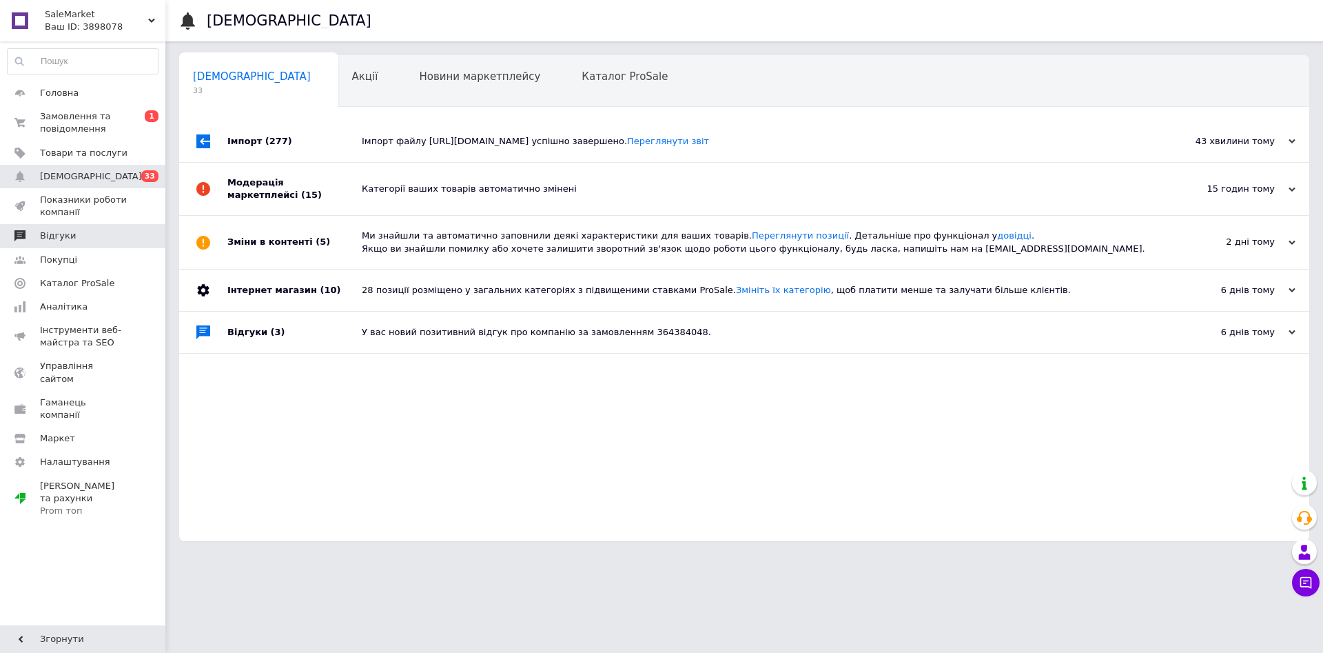
click at [97, 243] on link "Відгуки" at bounding box center [82, 235] width 165 height 23
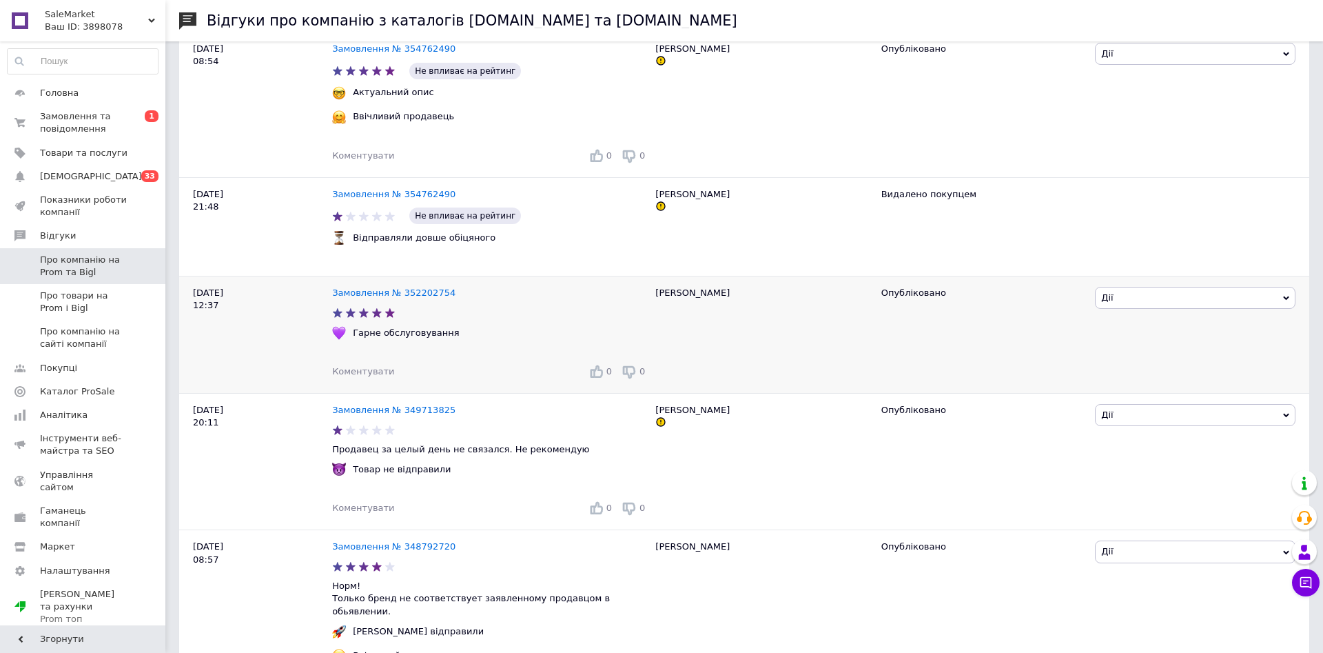
scroll to position [984, 0]
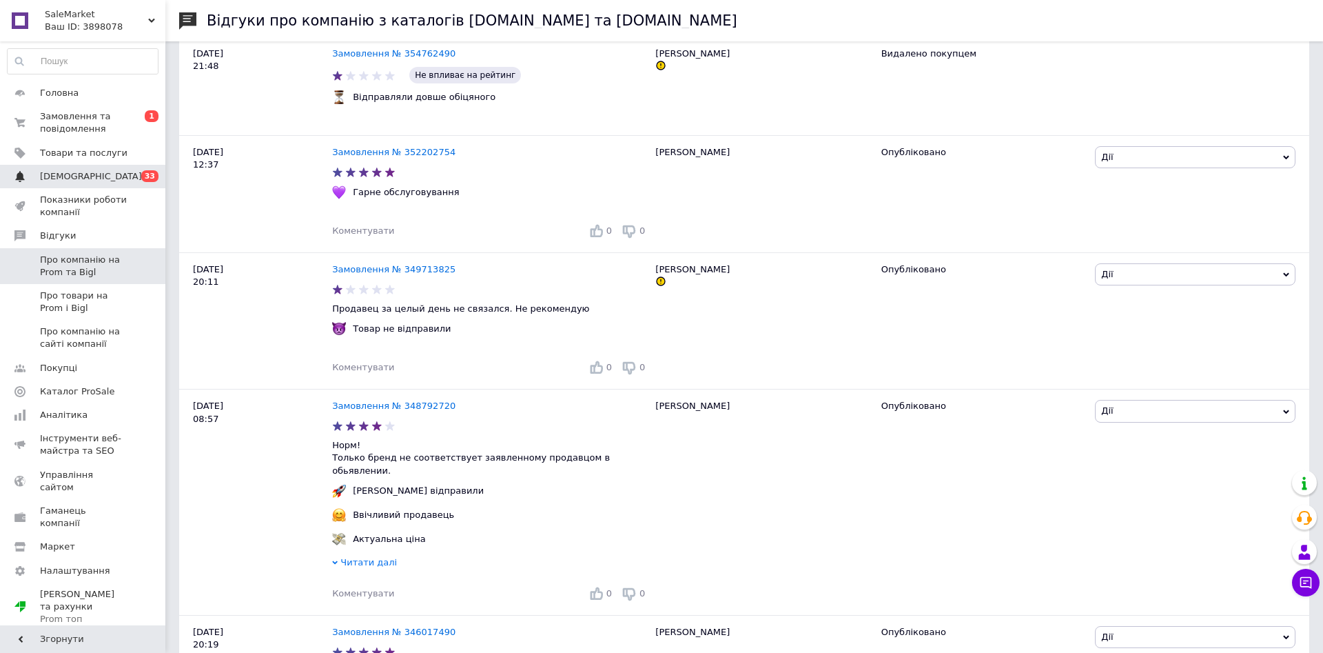
click at [130, 170] on link "[DEMOGRAPHIC_DATA] 0 33" at bounding box center [82, 176] width 165 height 23
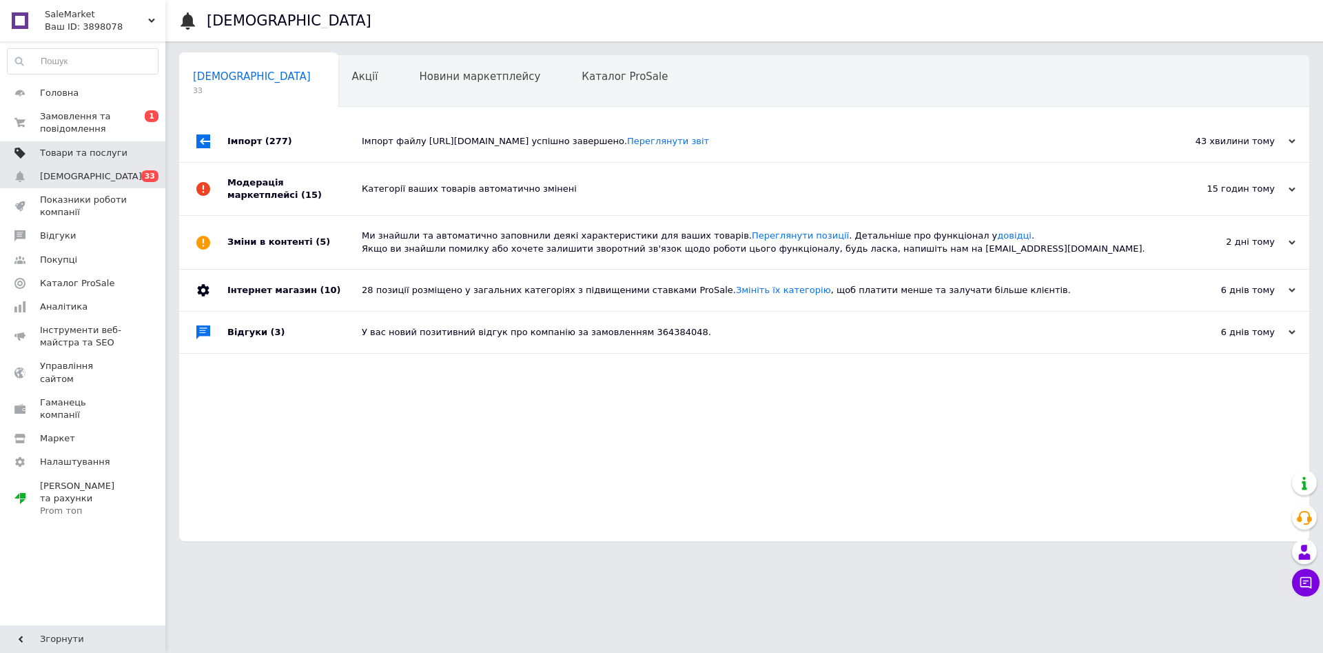
click at [137, 151] on span at bounding box center [146, 153] width 38 height 12
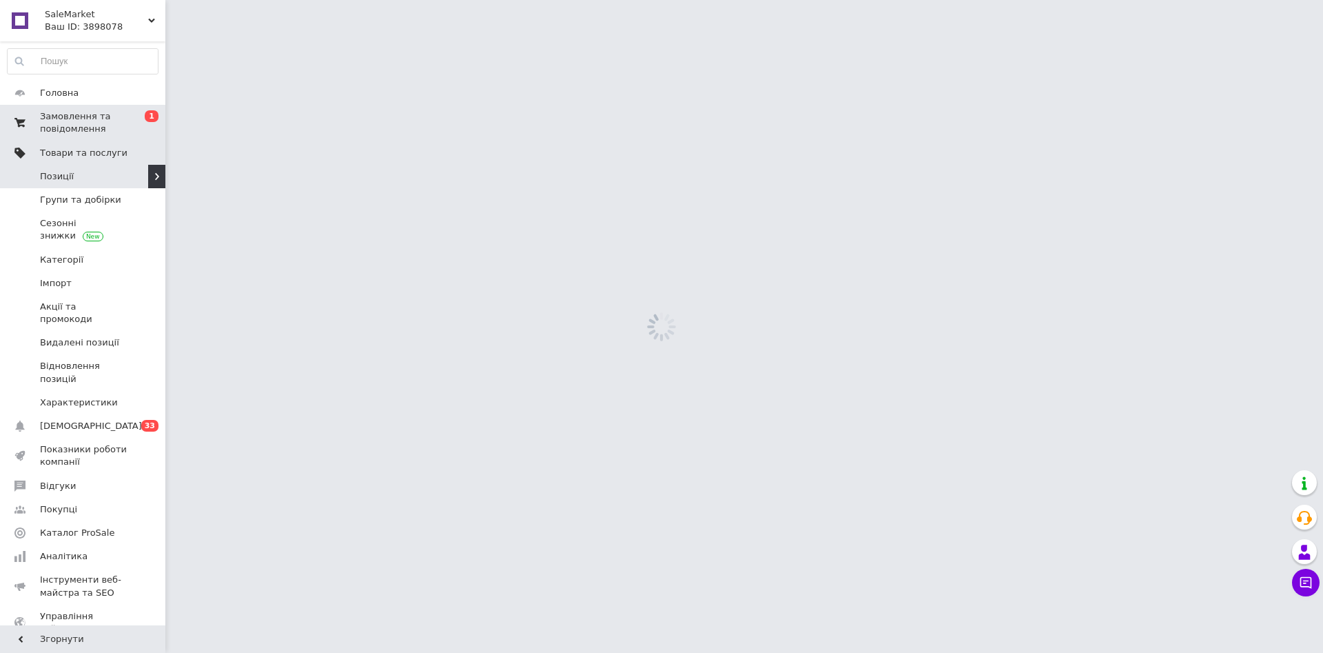
click at [132, 118] on span "0 1" at bounding box center [146, 122] width 38 height 25
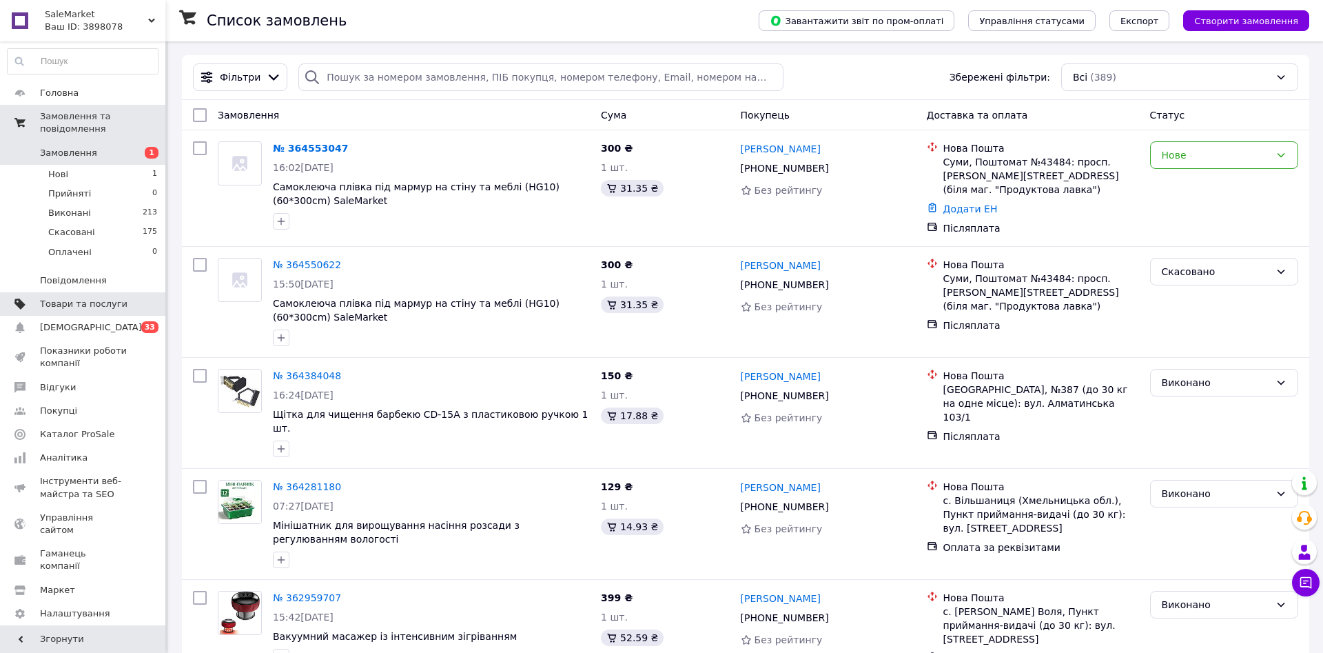
click at [103, 298] on span "Товари та послуги" at bounding box center [84, 304] width 88 height 12
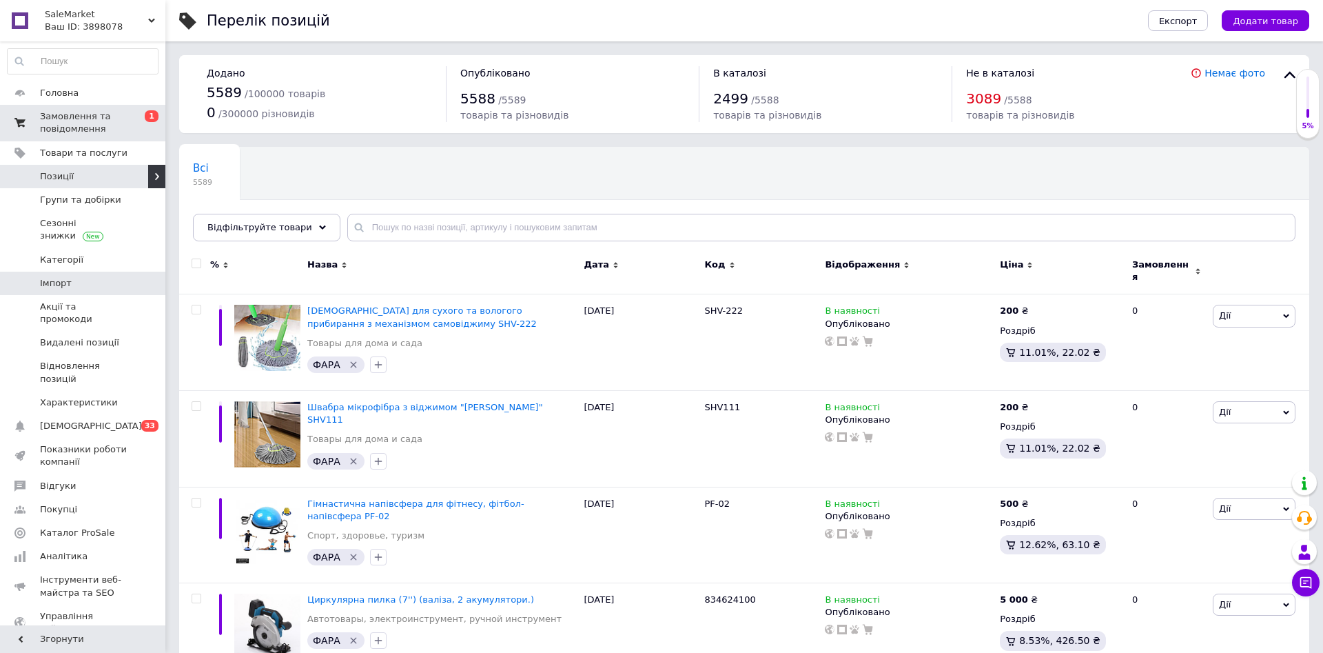
click at [94, 279] on span "Імпорт" at bounding box center [84, 283] width 88 height 12
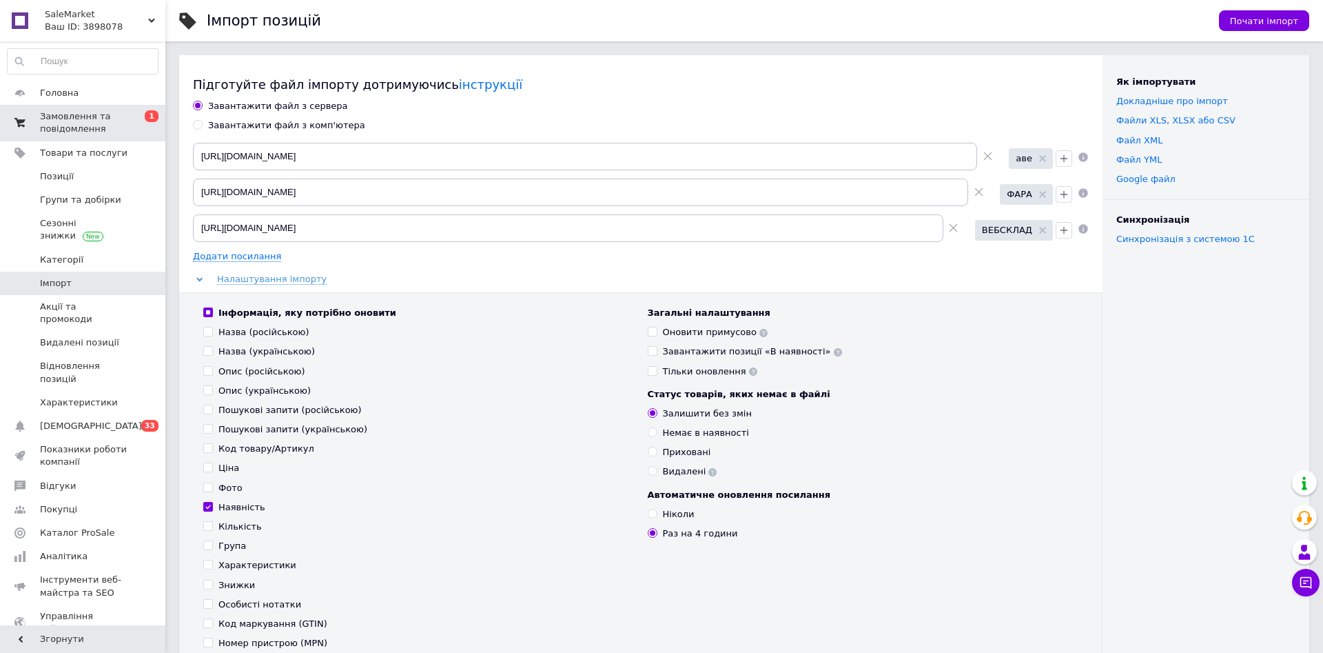
scroll to position [492, 0]
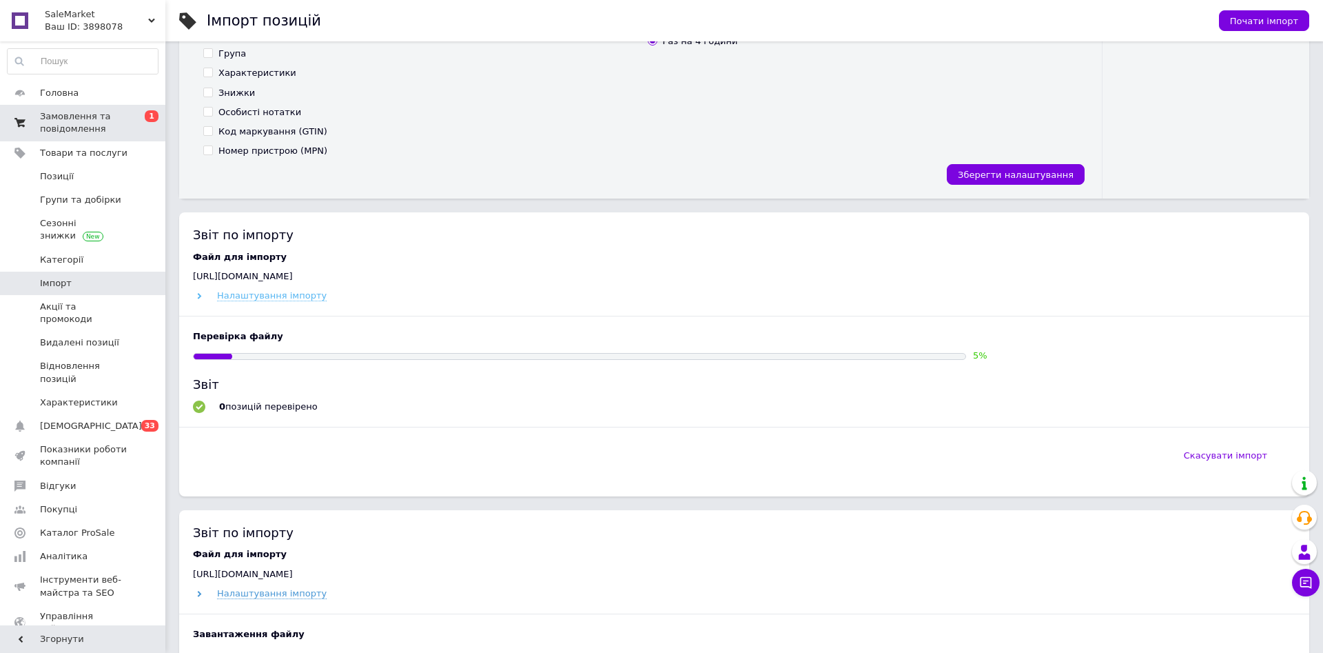
click at [267, 298] on span "Налаштування імпорту" at bounding box center [272, 295] width 110 height 11
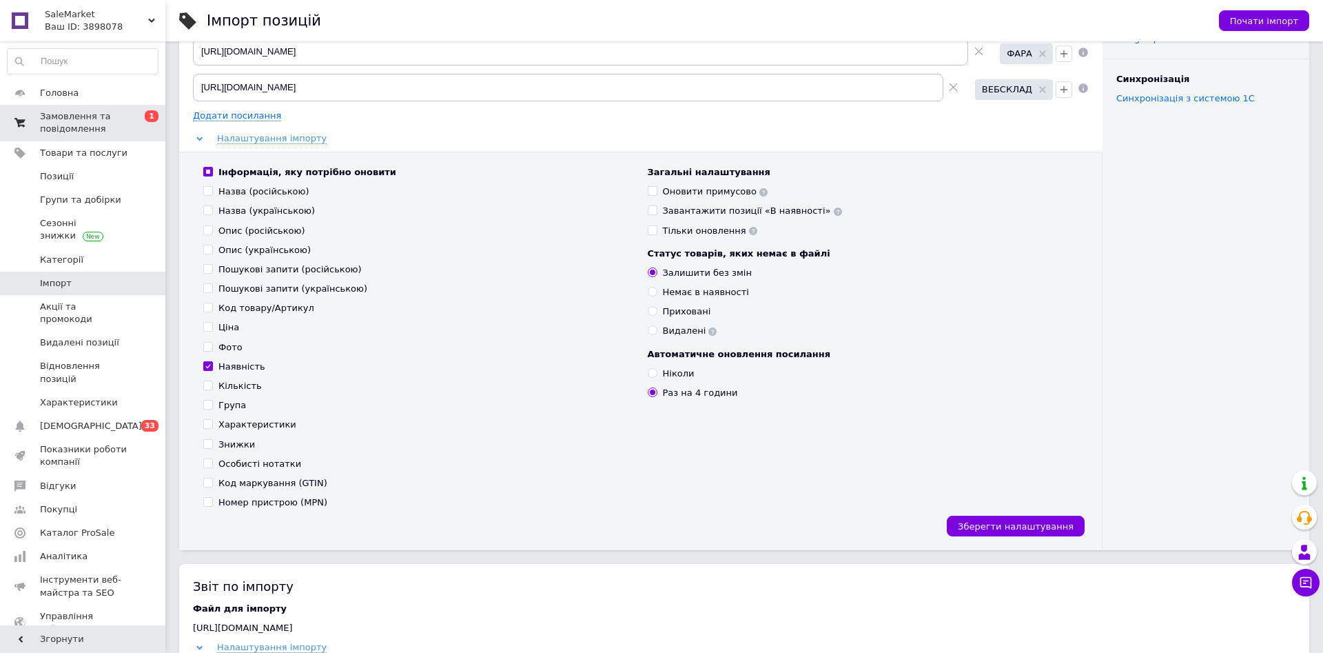
scroll to position [0, 0]
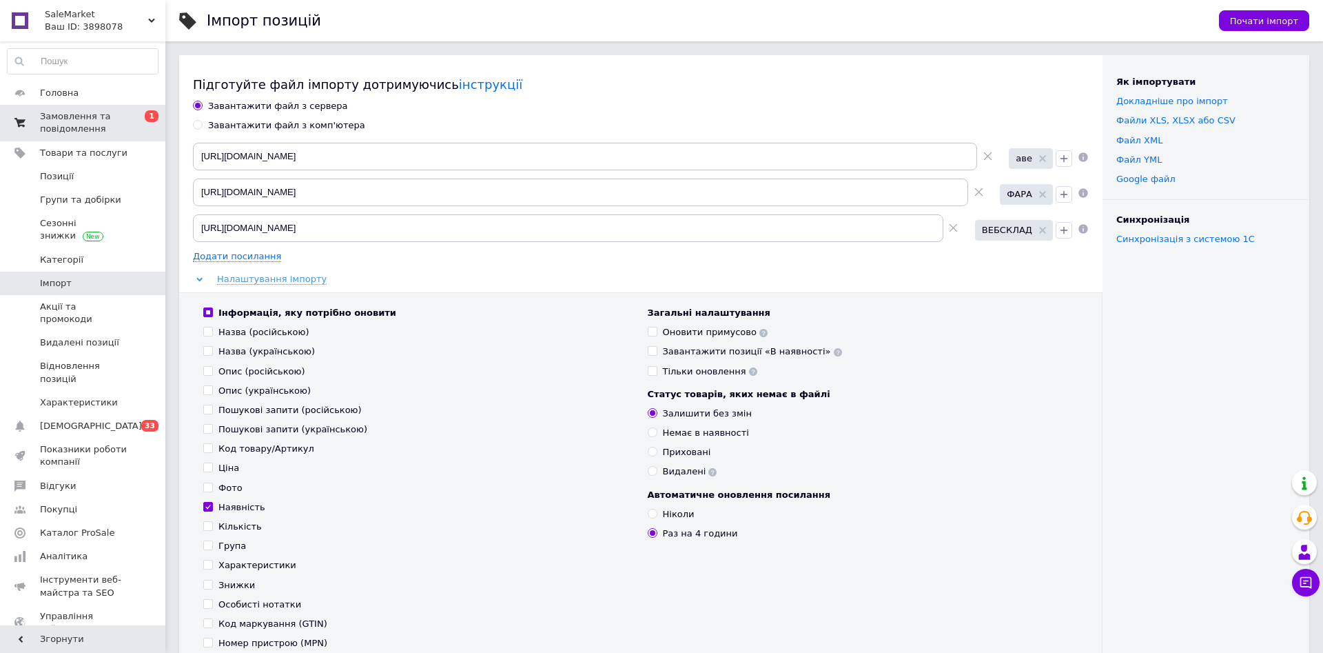
click at [749, 374] on icon at bounding box center [753, 371] width 8 height 8
click at [959, 326] on div "Загальні налаштування [PERSON_NAME] примусово Завантажити позиції «В наявності»…" at bounding box center [863, 342] width 431 height 71
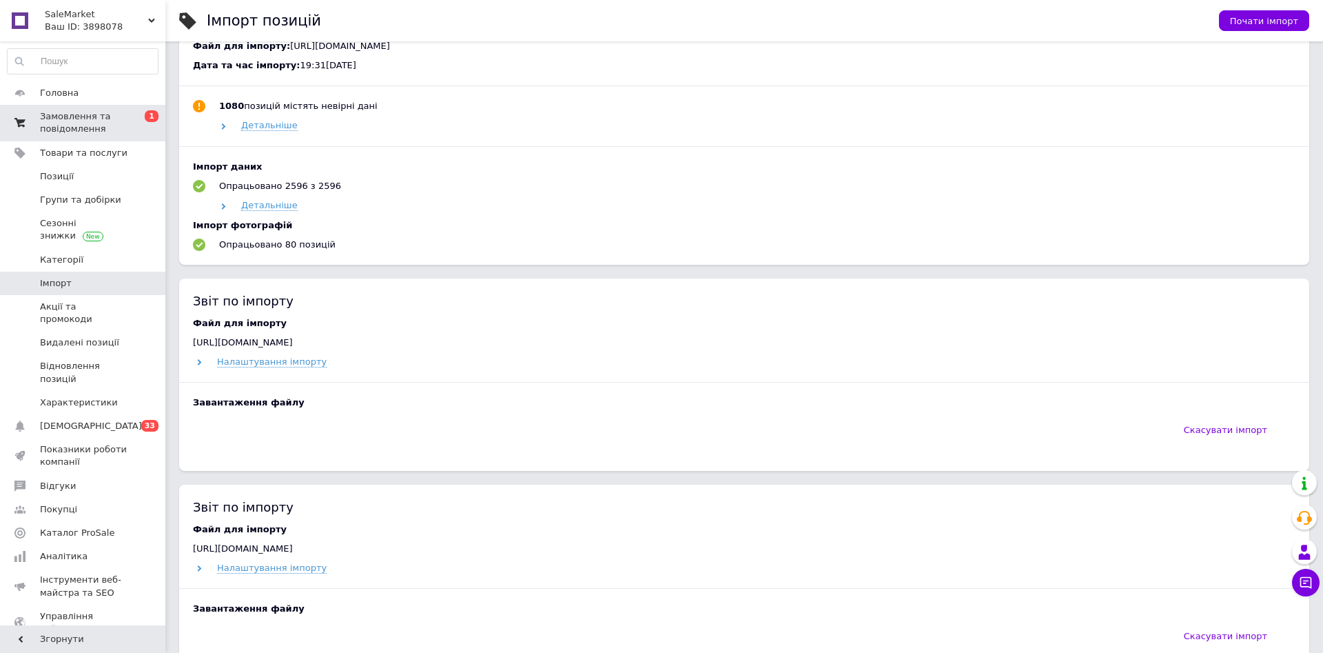
scroll to position [773, 0]
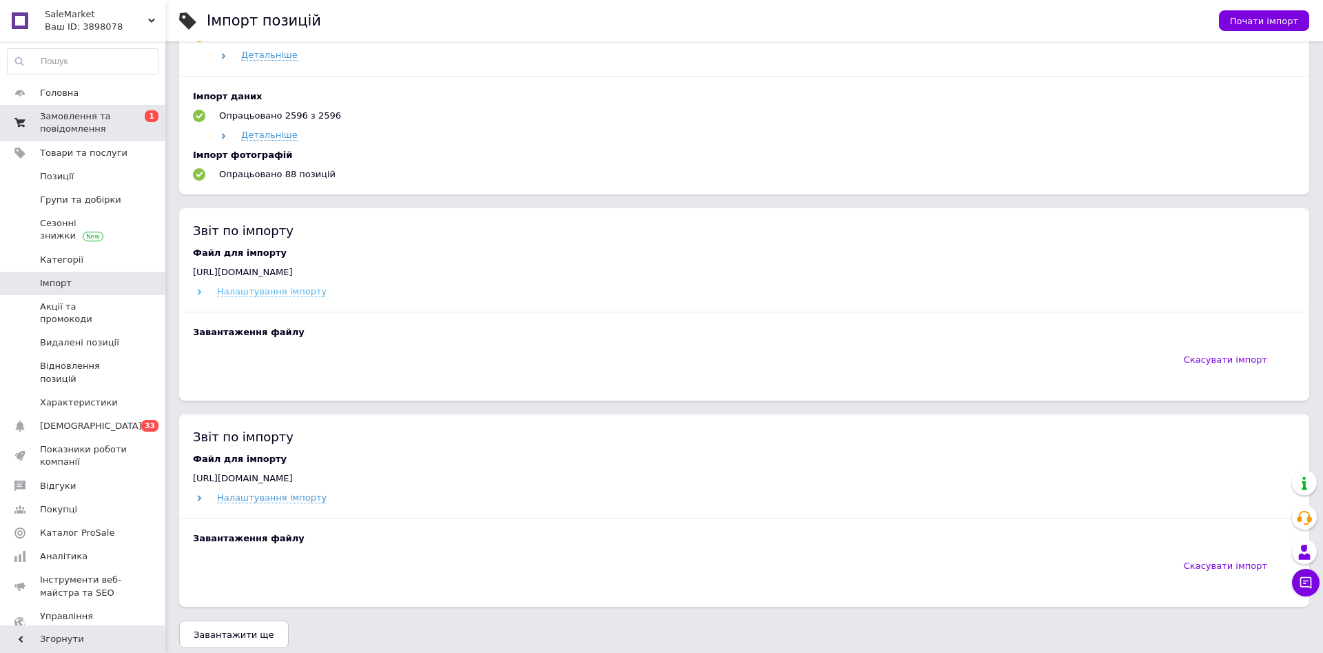
click at [268, 297] on span "Налаштування імпорту" at bounding box center [272, 291] width 110 height 11
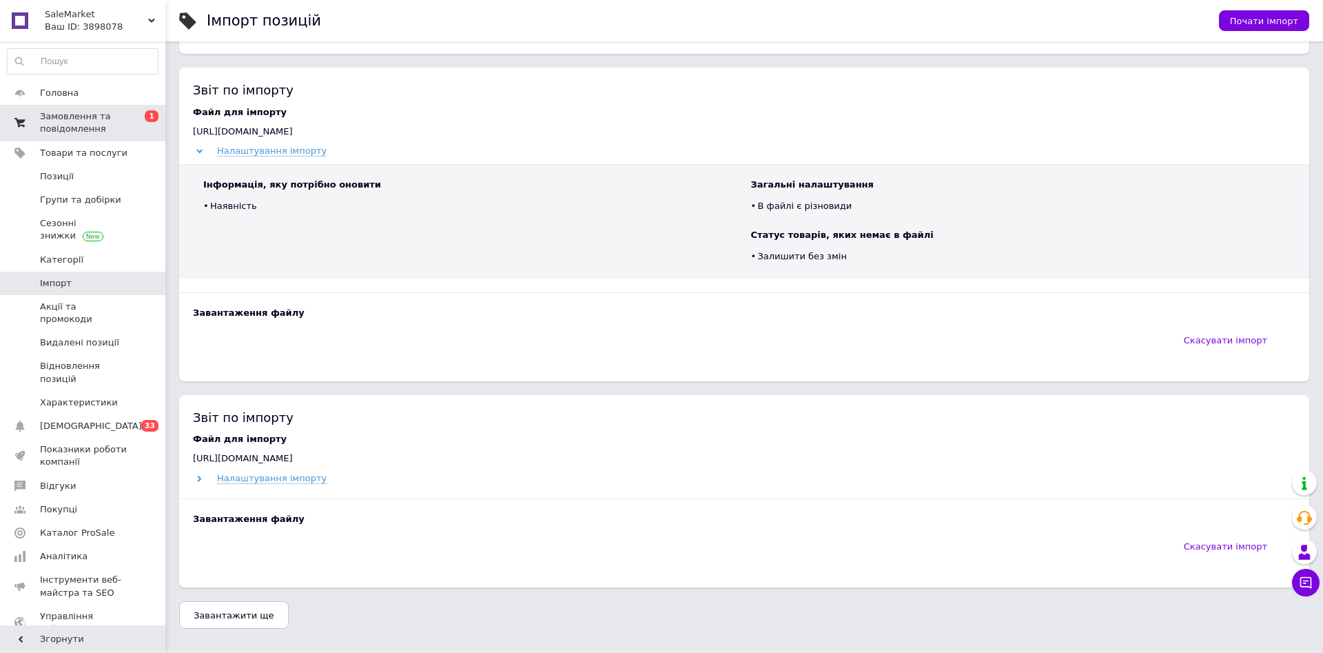
scroll to position [984, 0]
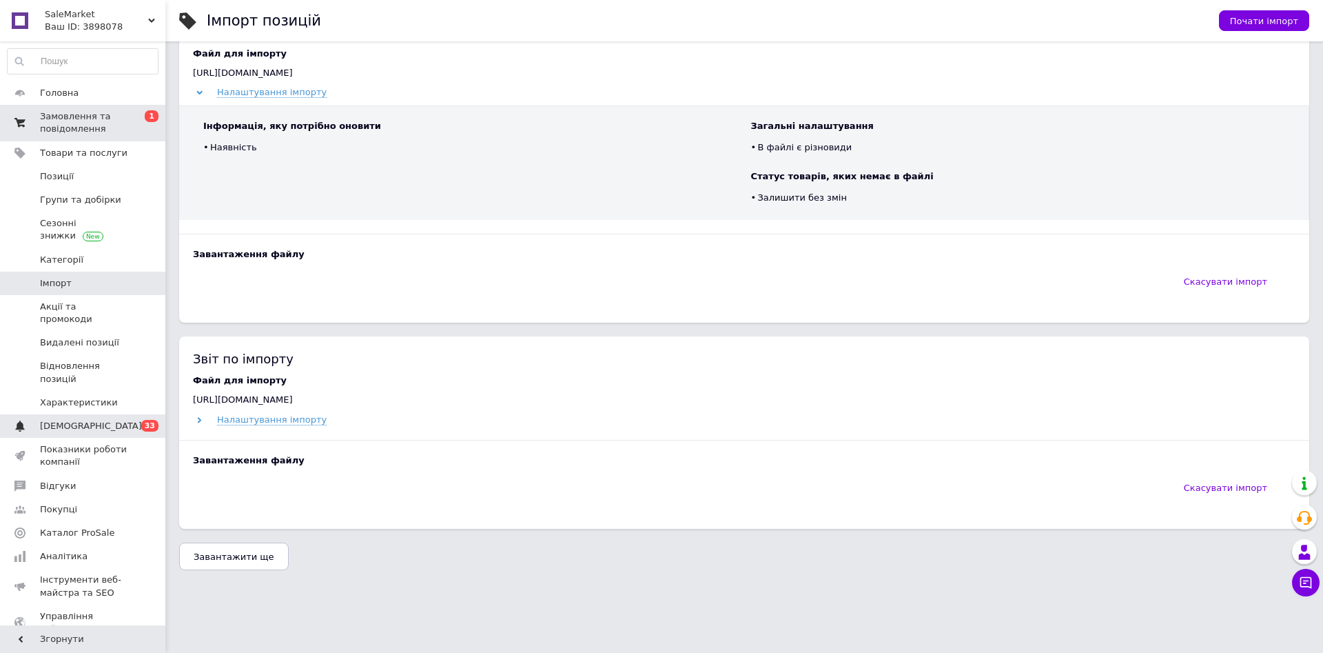
click at [116, 414] on link "[DEMOGRAPHIC_DATA] 0 33" at bounding box center [82, 425] width 165 height 23
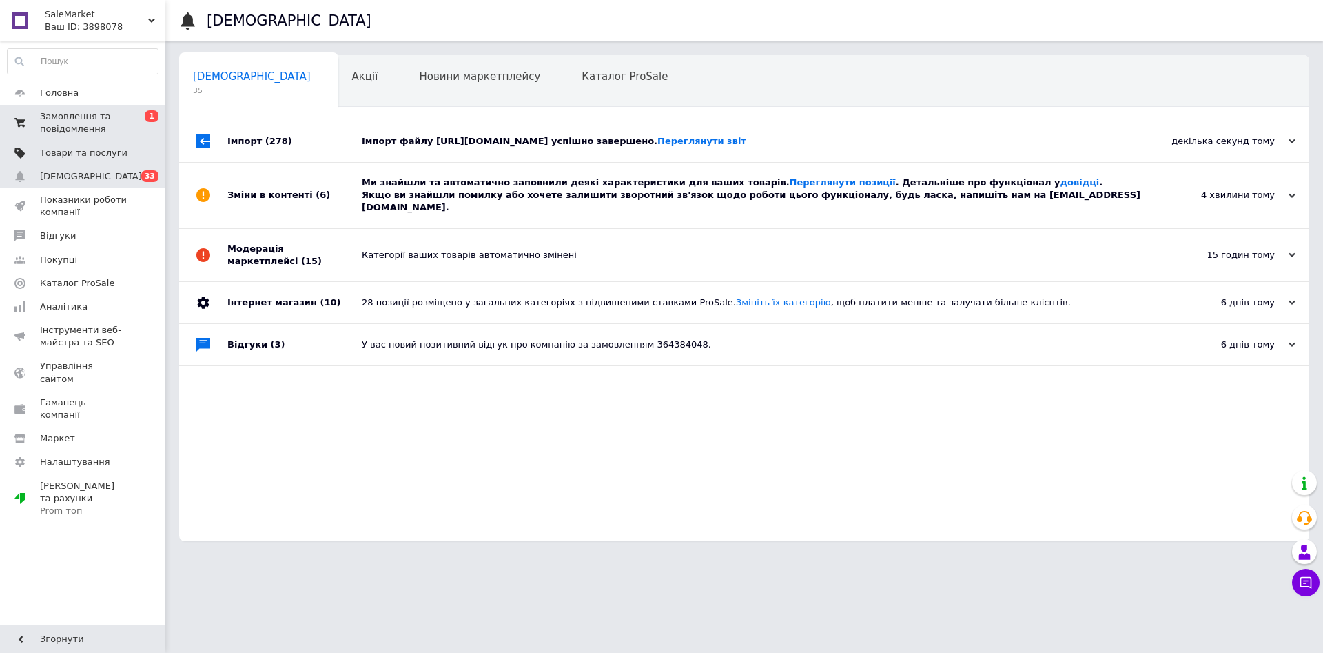
click at [76, 151] on span "Товари та послуги" at bounding box center [84, 153] width 88 height 12
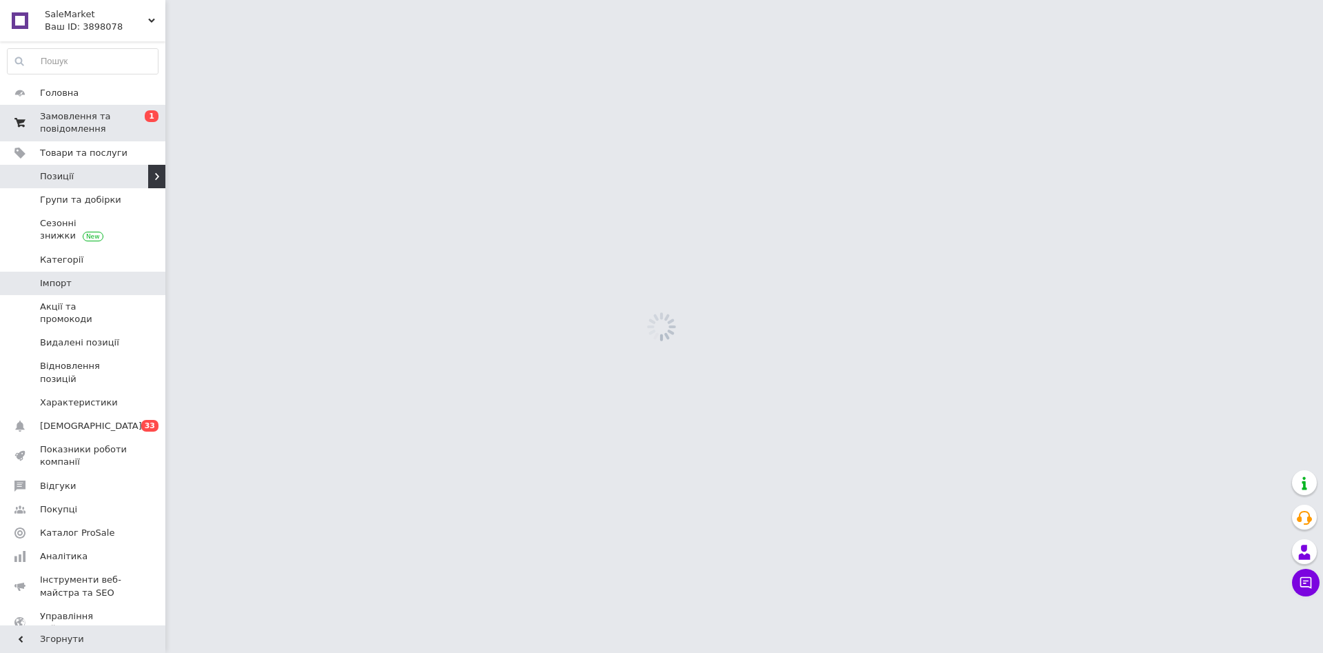
click at [96, 285] on span "Імпорт" at bounding box center [84, 283] width 88 height 12
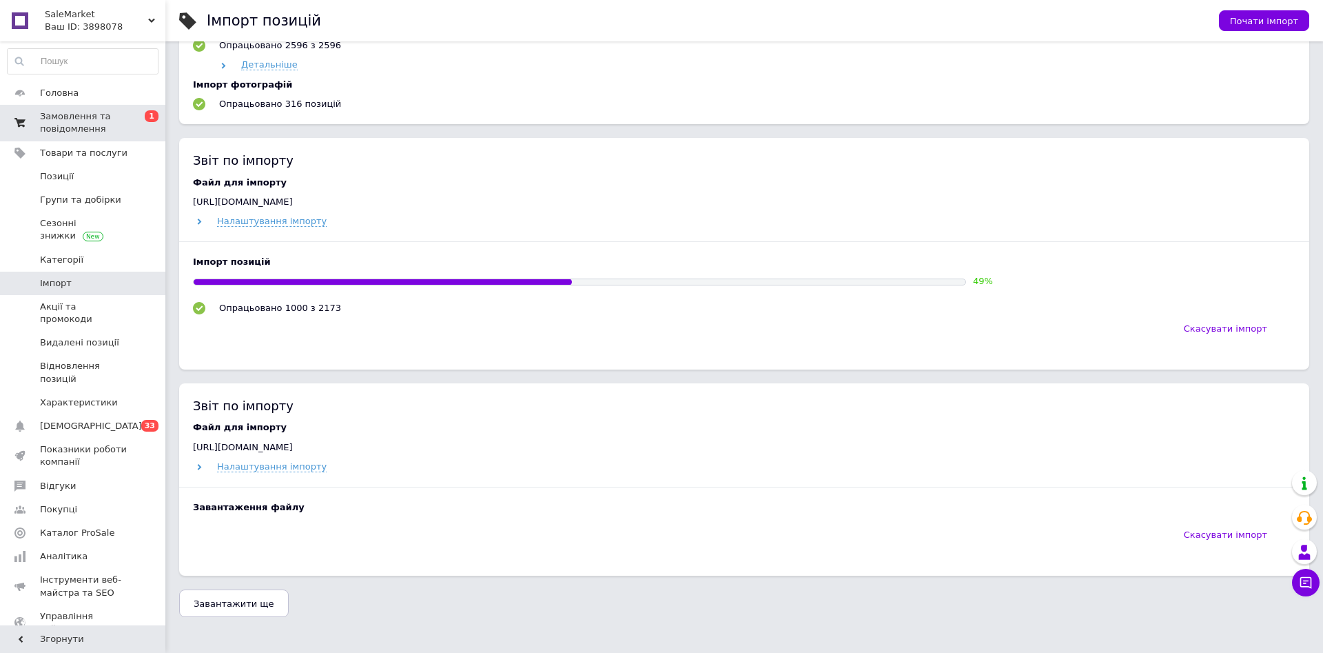
scroll to position [908, 0]
